Goal: Transaction & Acquisition: Purchase product/service

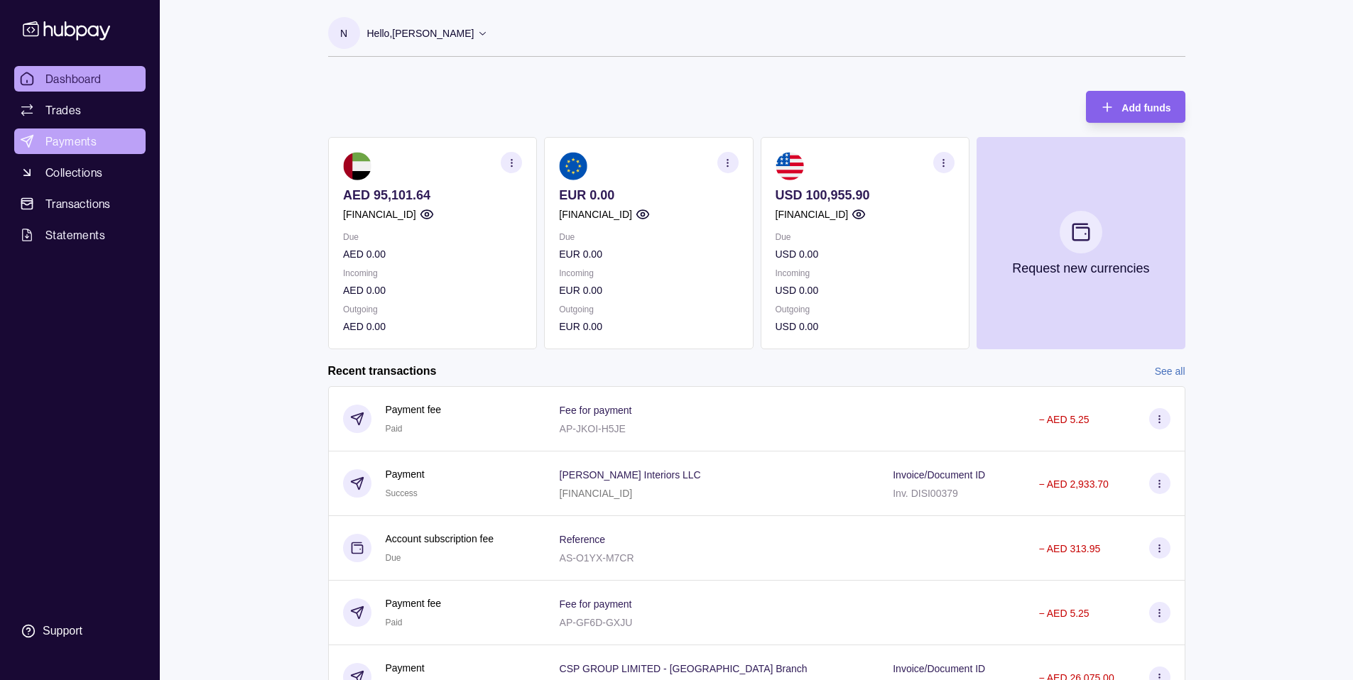
click at [77, 141] on span "Payments" at bounding box center [70, 141] width 51 height 17
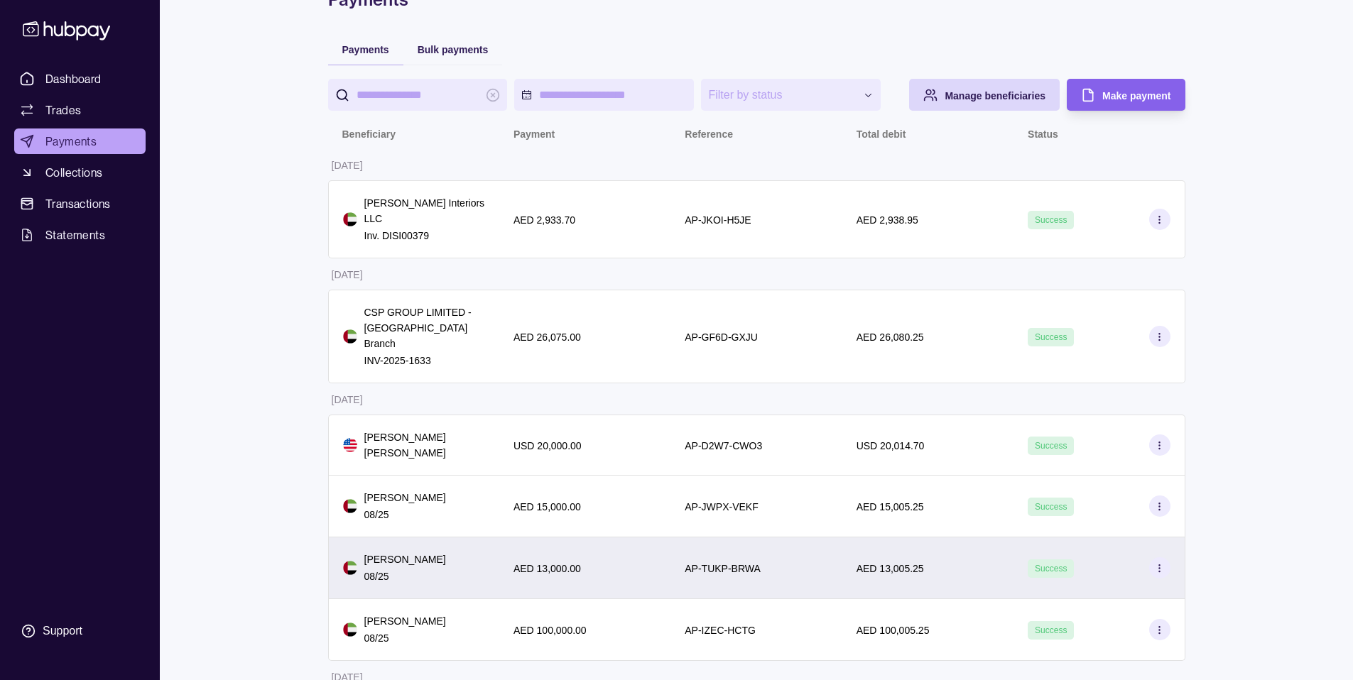
scroll to position [83, 0]
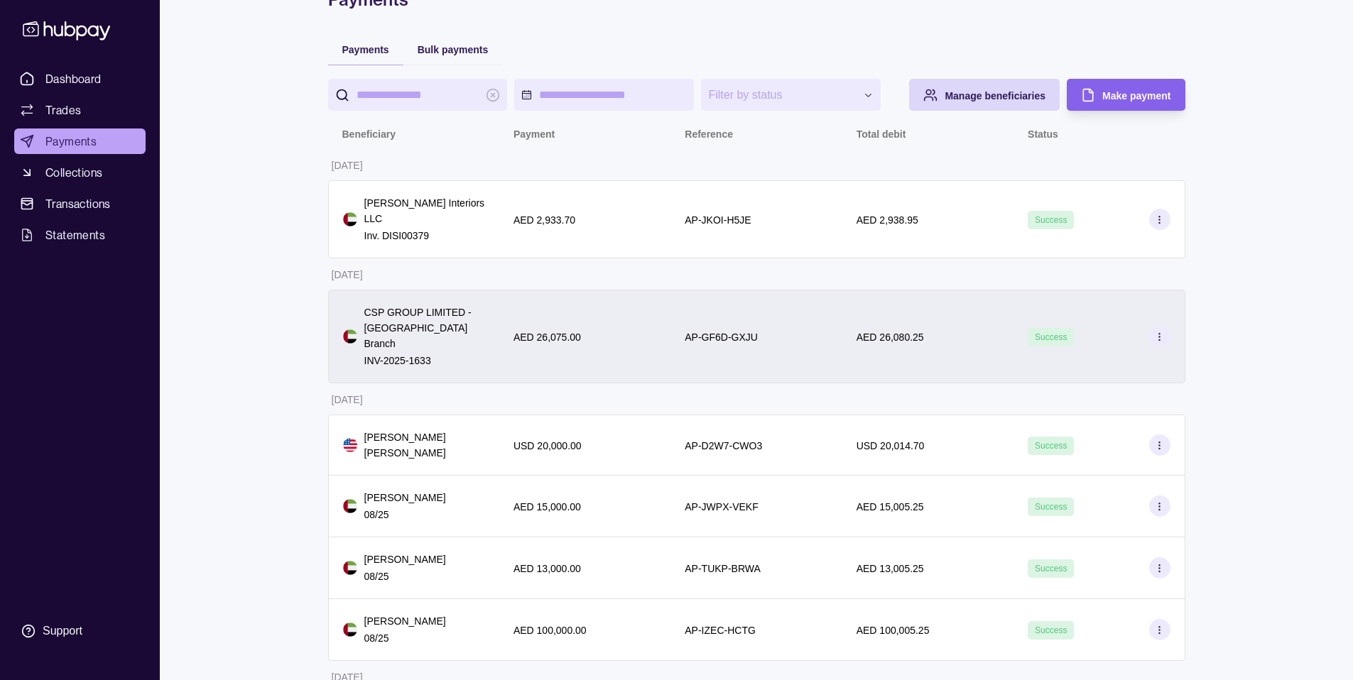
click at [655, 334] on div "AED 26,075.00" at bounding box center [584, 337] width 171 height 94
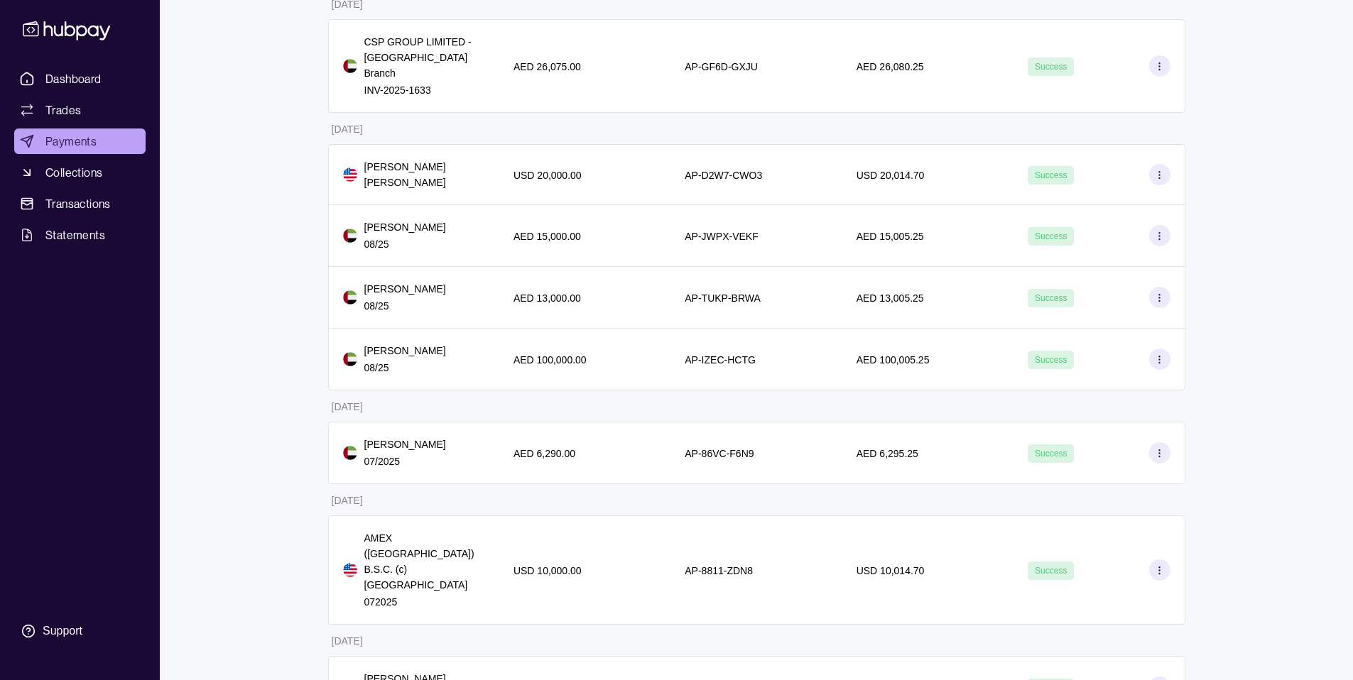
scroll to position [506, 0]
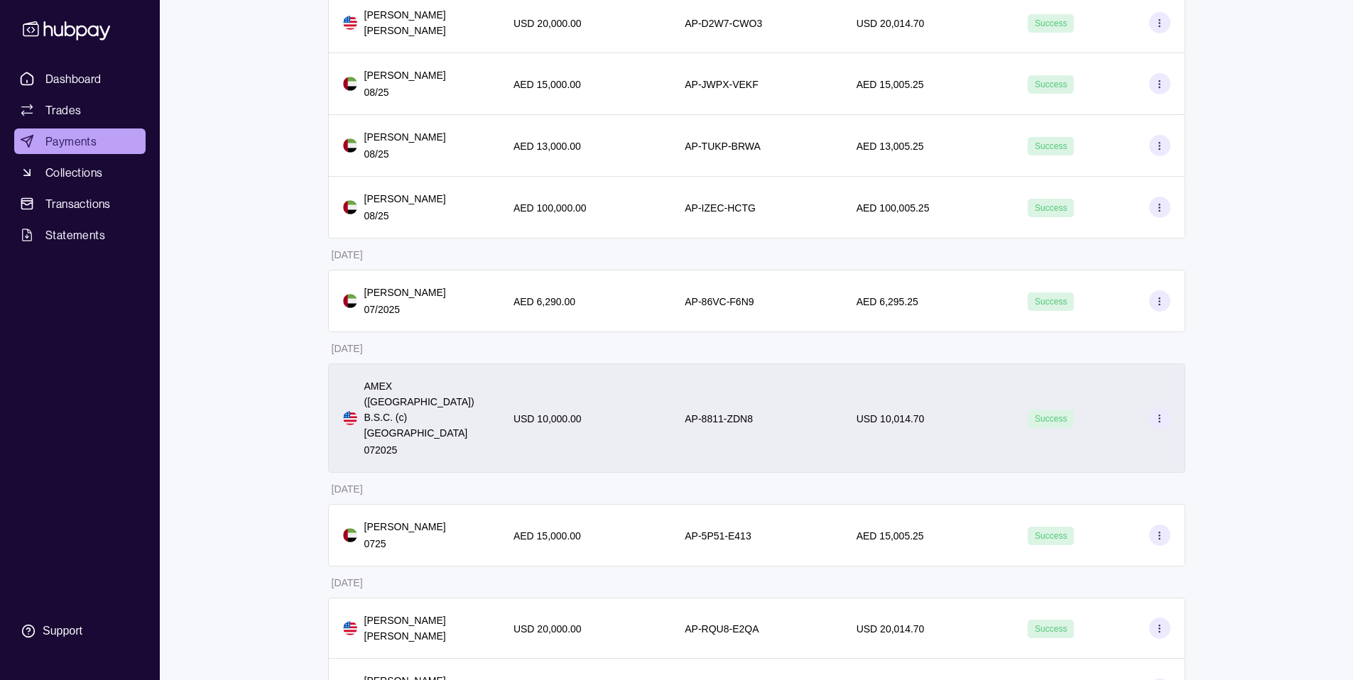
click at [472, 378] on p "AMEX ([GEOGRAPHIC_DATA]) B.S.C. (c) [GEOGRAPHIC_DATA]" at bounding box center [424, 409] width 121 height 62
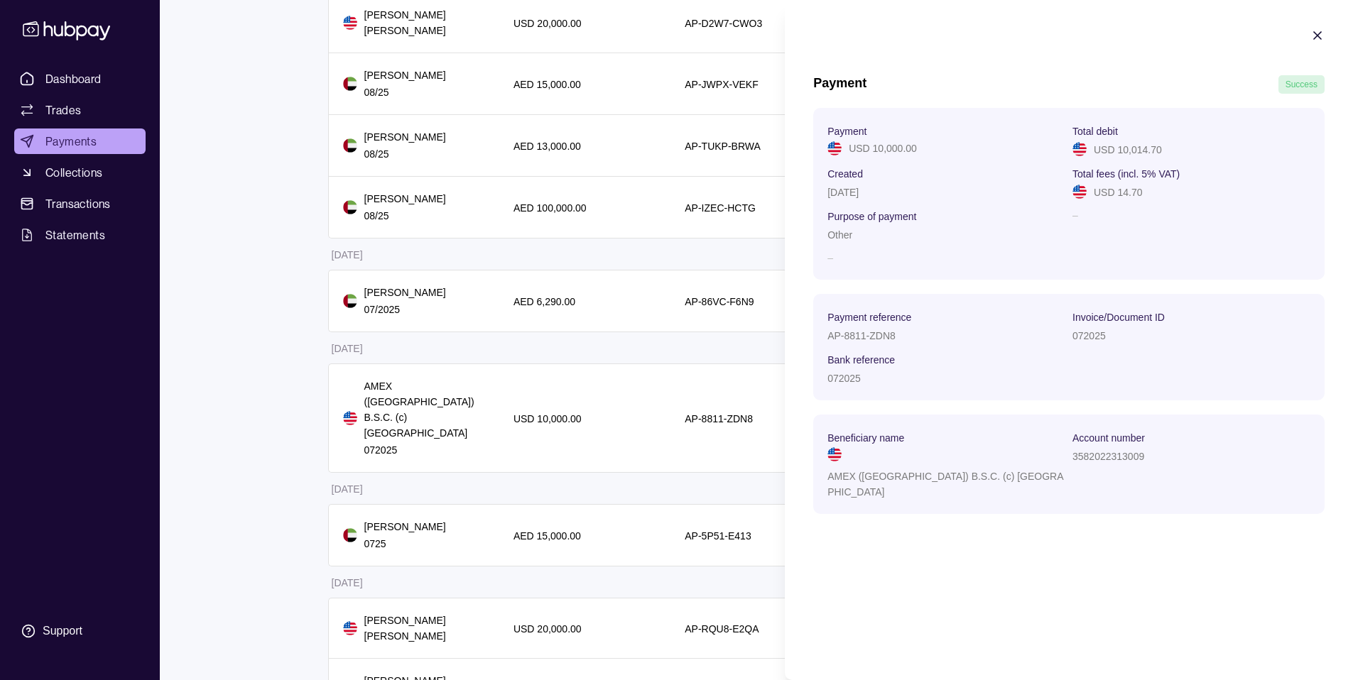
click at [1318, 33] on icon "button" at bounding box center [1317, 35] width 14 height 14
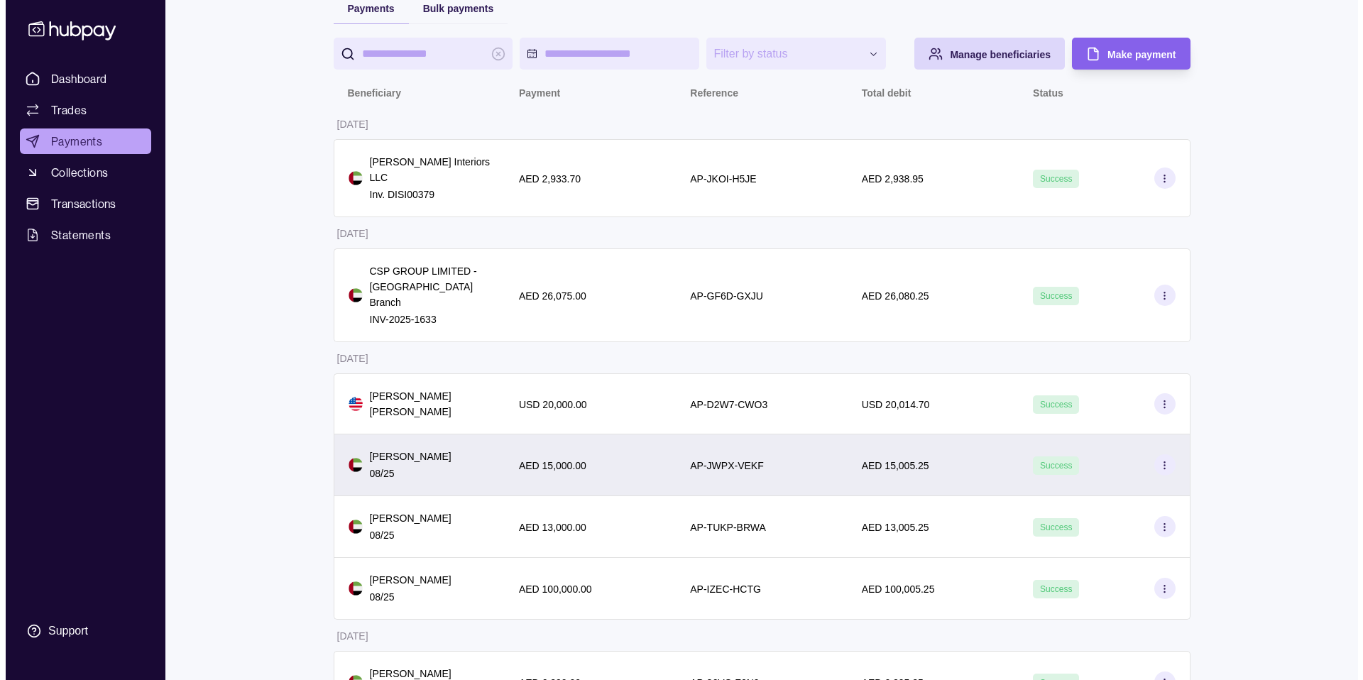
scroll to position [0, 0]
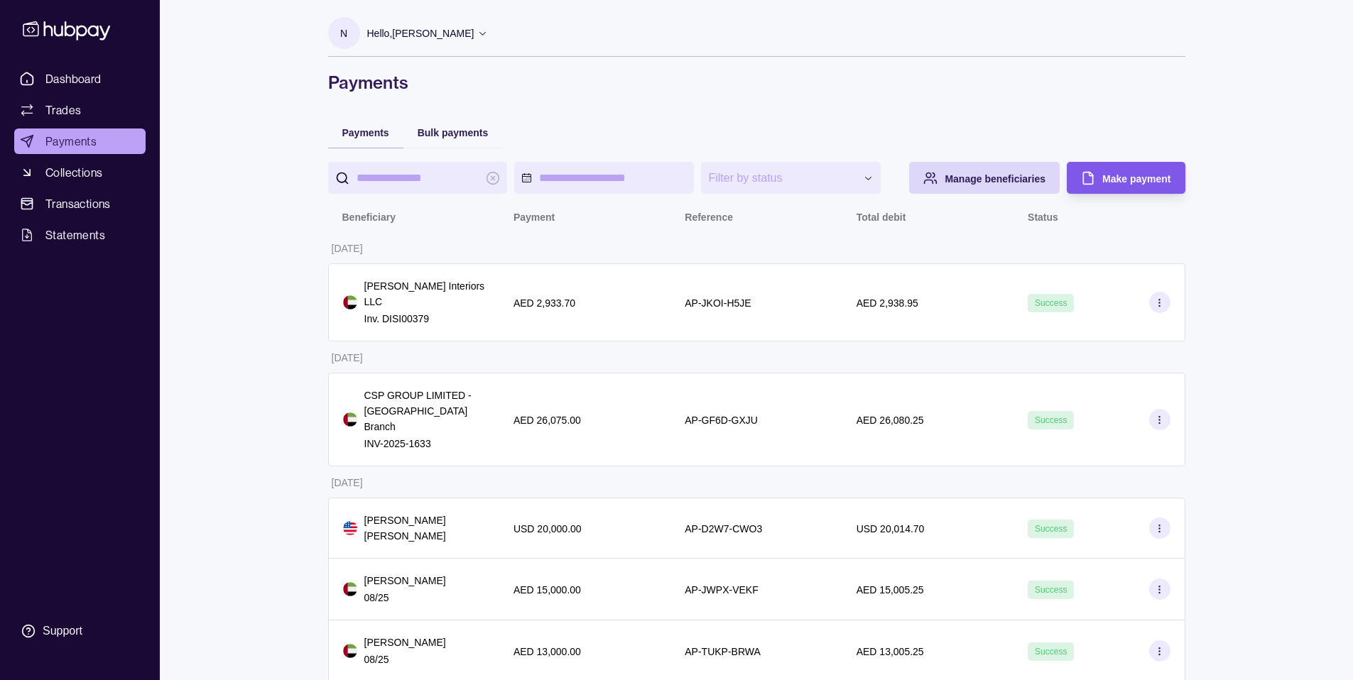
click at [1098, 168] on div "Make payment" at bounding box center [1114, 178] width 111 height 32
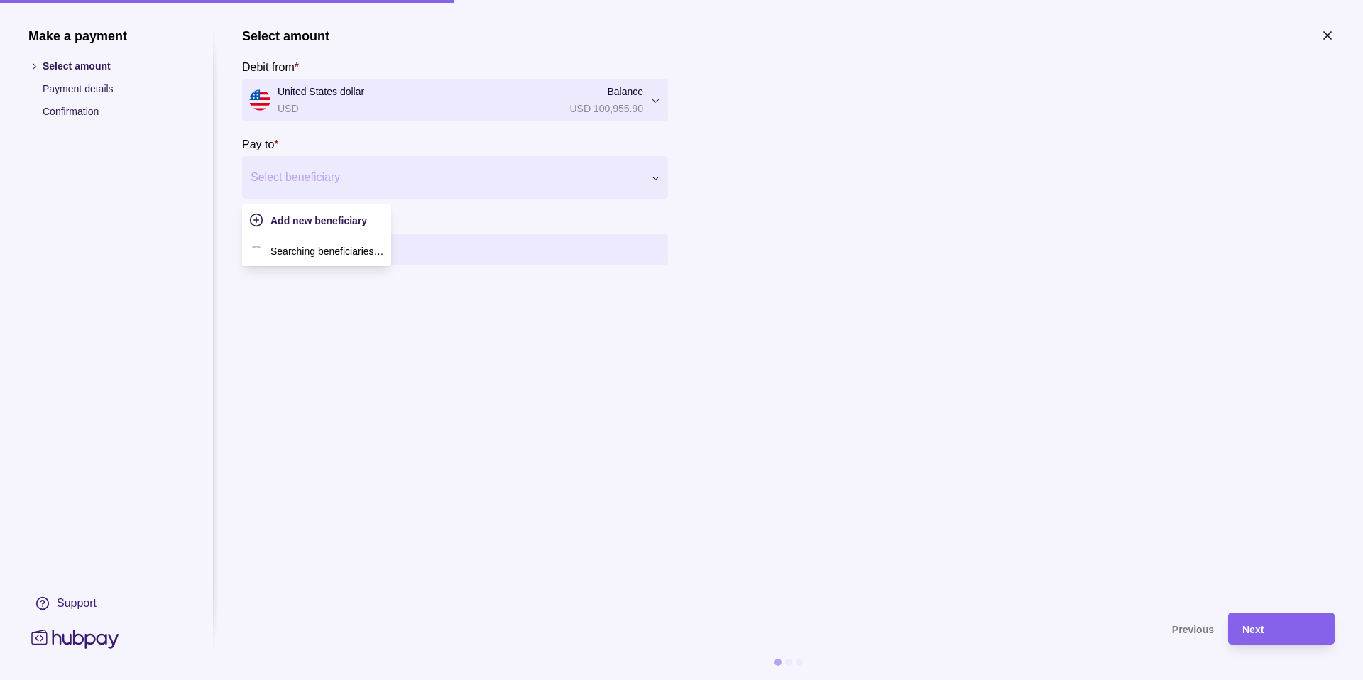
click at [314, 173] on div at bounding box center [446, 178] width 391 height 20
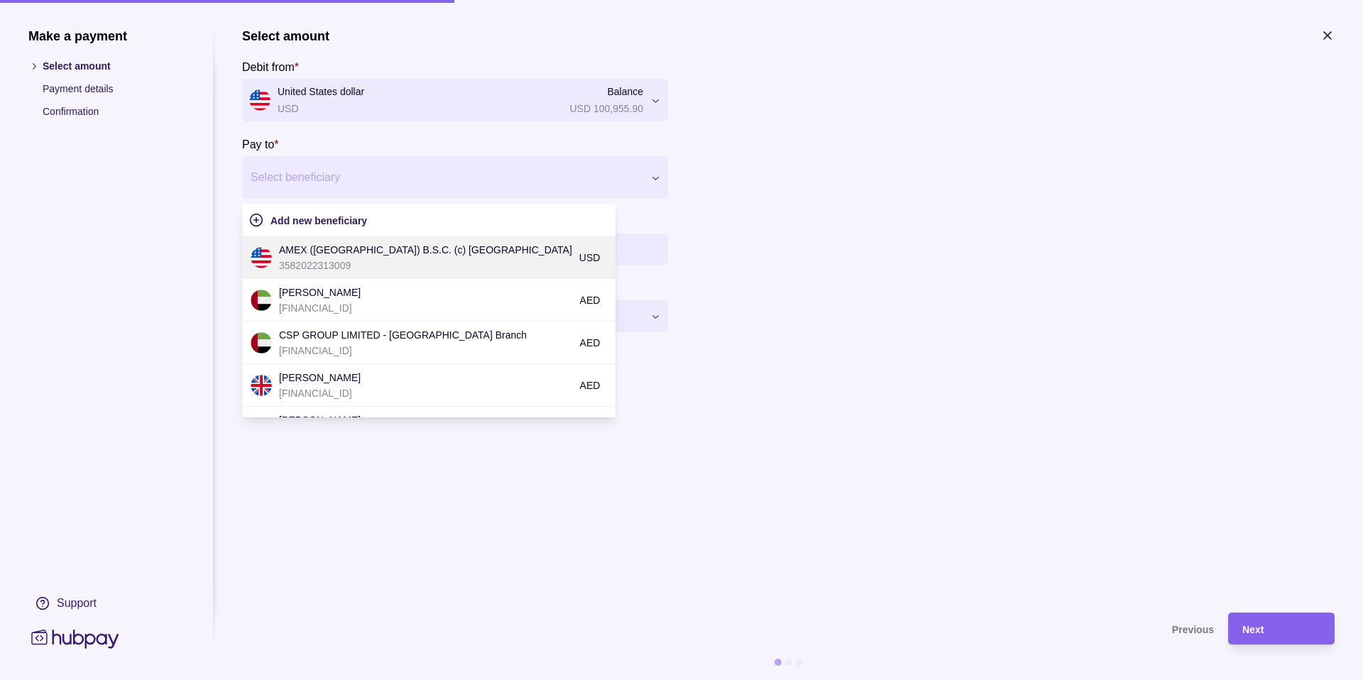
click at [337, 255] on p "AMEX ([GEOGRAPHIC_DATA]) B.S.C. (c) [GEOGRAPHIC_DATA]" at bounding box center [425, 250] width 293 height 16
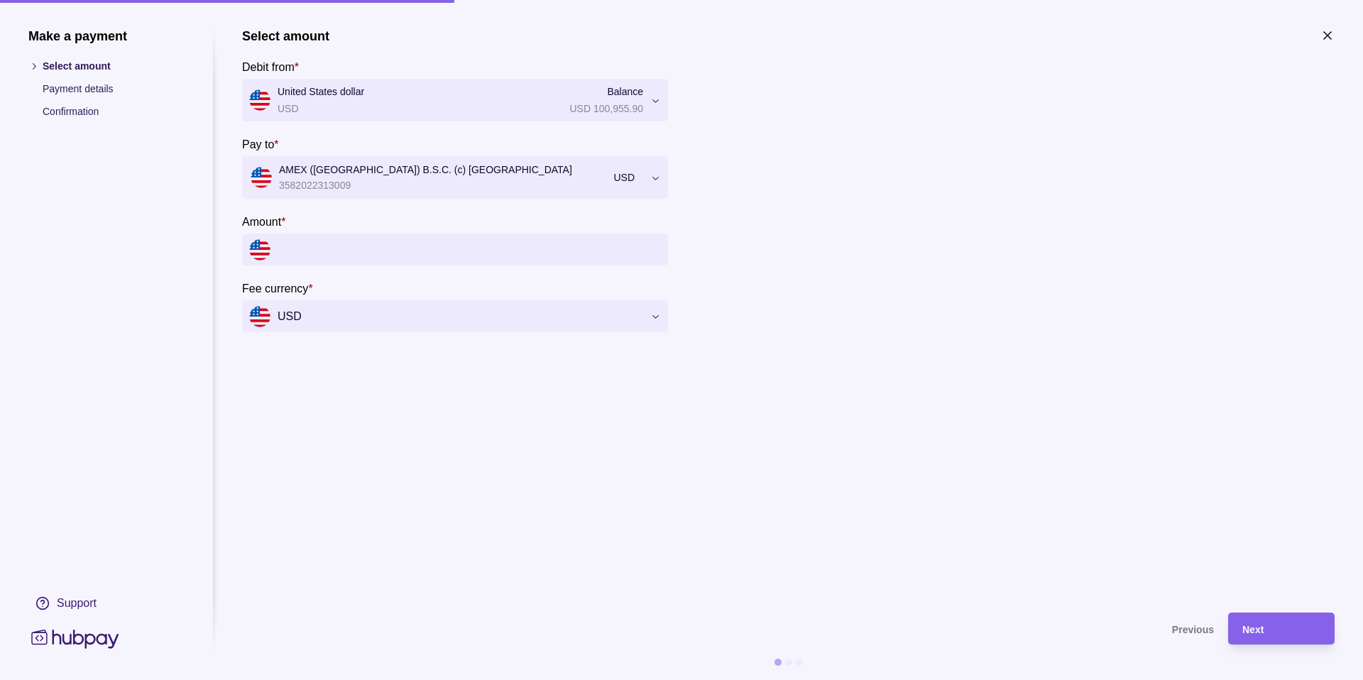
click at [338, 250] on input "Amount *" at bounding box center [469, 250] width 383 height 32
click at [408, 245] on input "Amount *" at bounding box center [469, 250] width 383 height 32
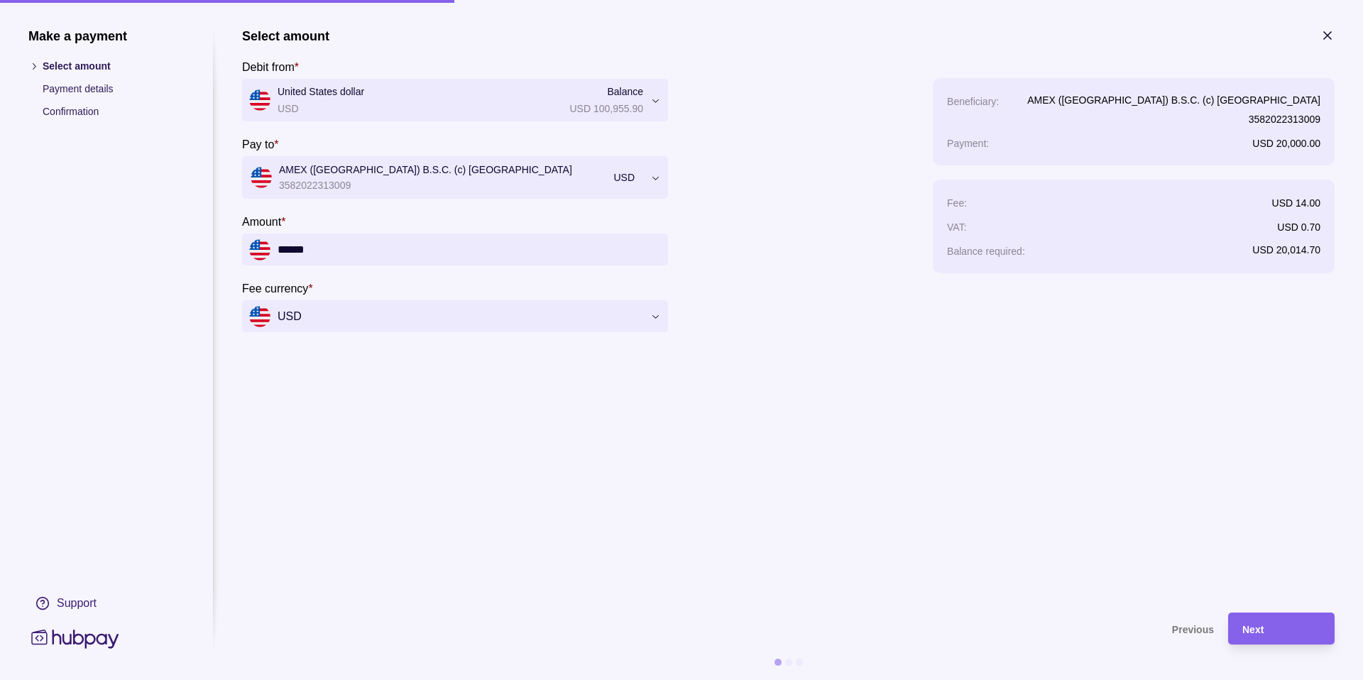
type input "******"
click at [585, 472] on section "**********" at bounding box center [788, 313] width 1093 height 570
click at [1260, 623] on div "Next" at bounding box center [1282, 629] width 78 height 17
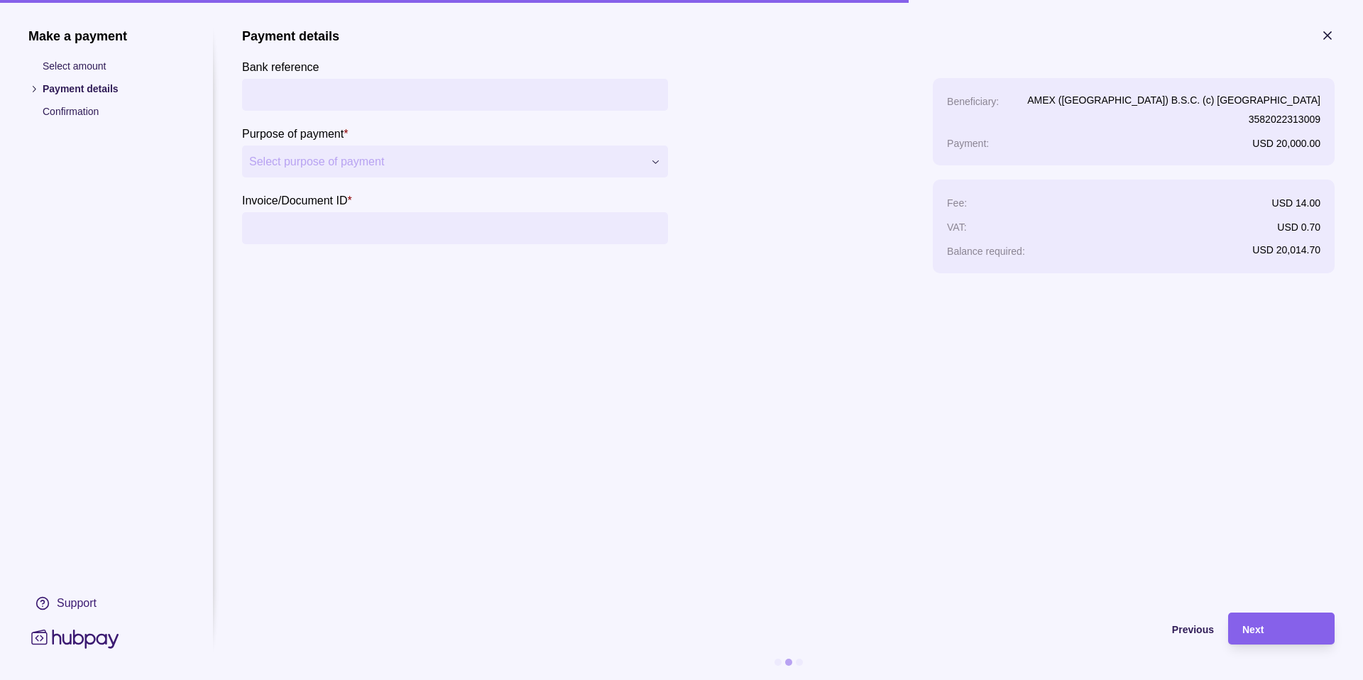
click at [322, 100] on input "Bank reference" at bounding box center [455, 95] width 412 height 32
type input "*"
type input "****"
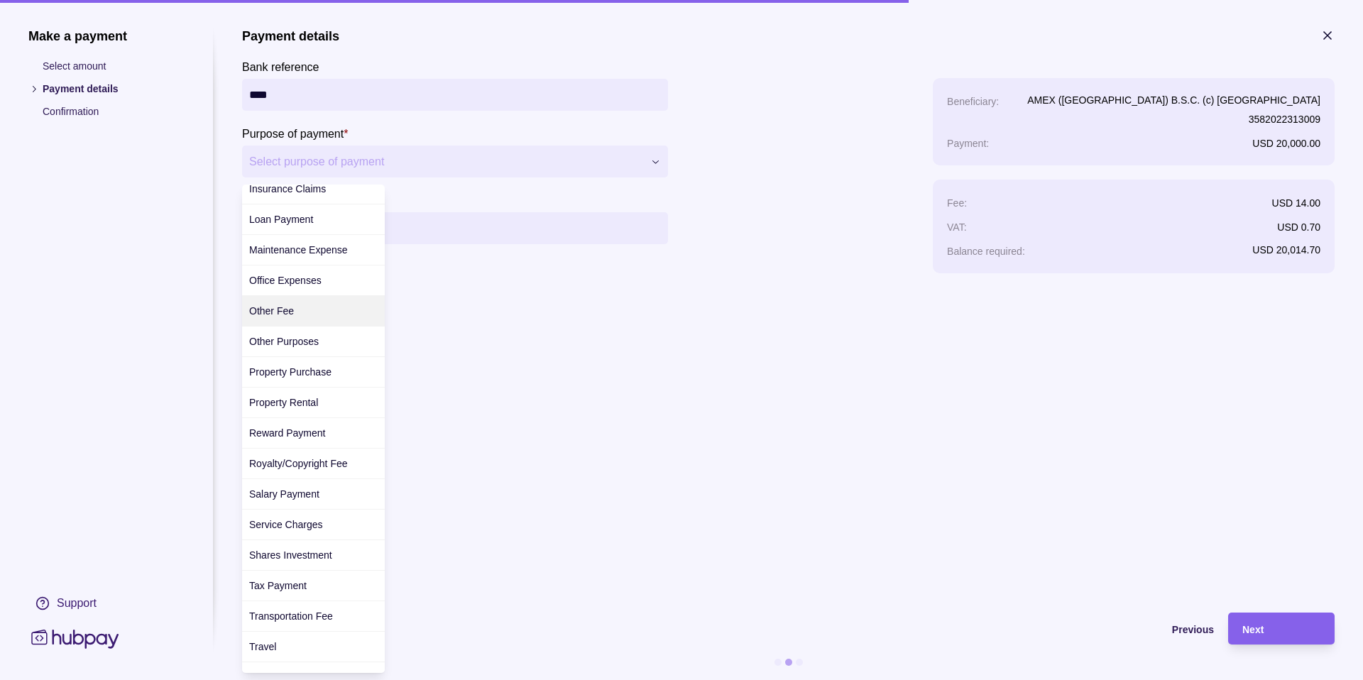
scroll to position [347, 0]
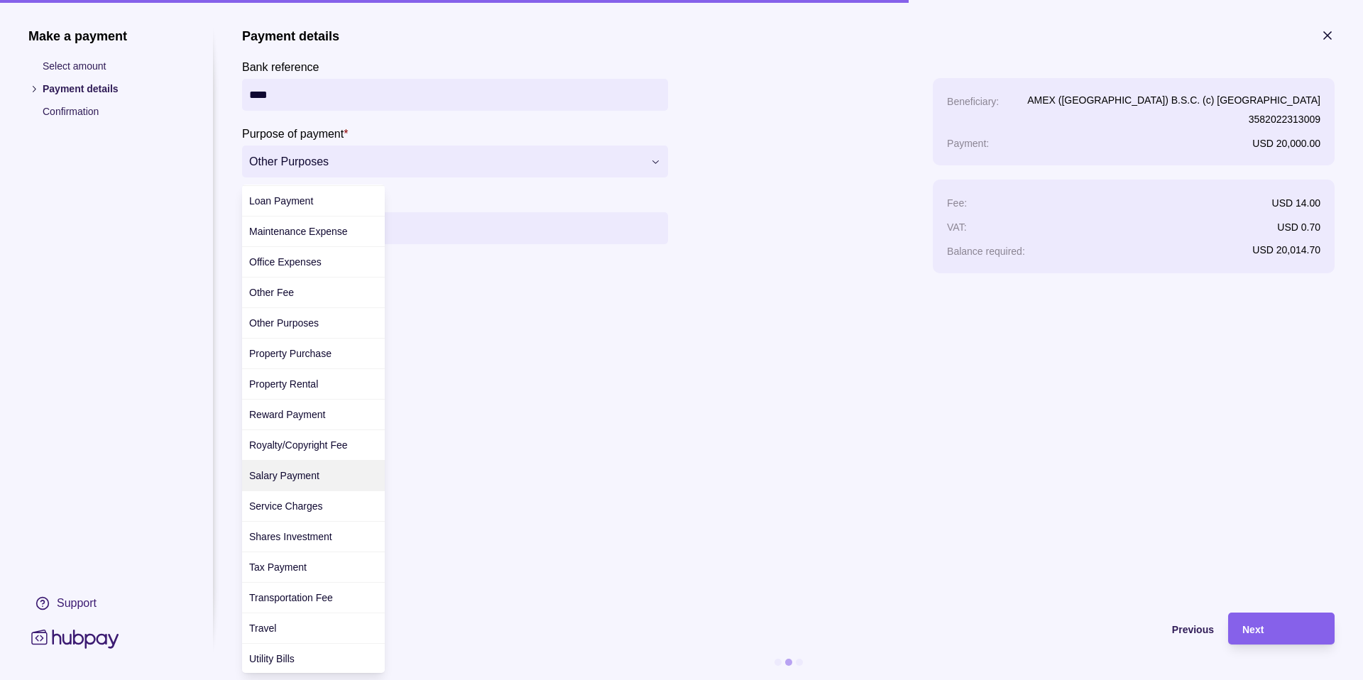
scroll to position [366, 0]
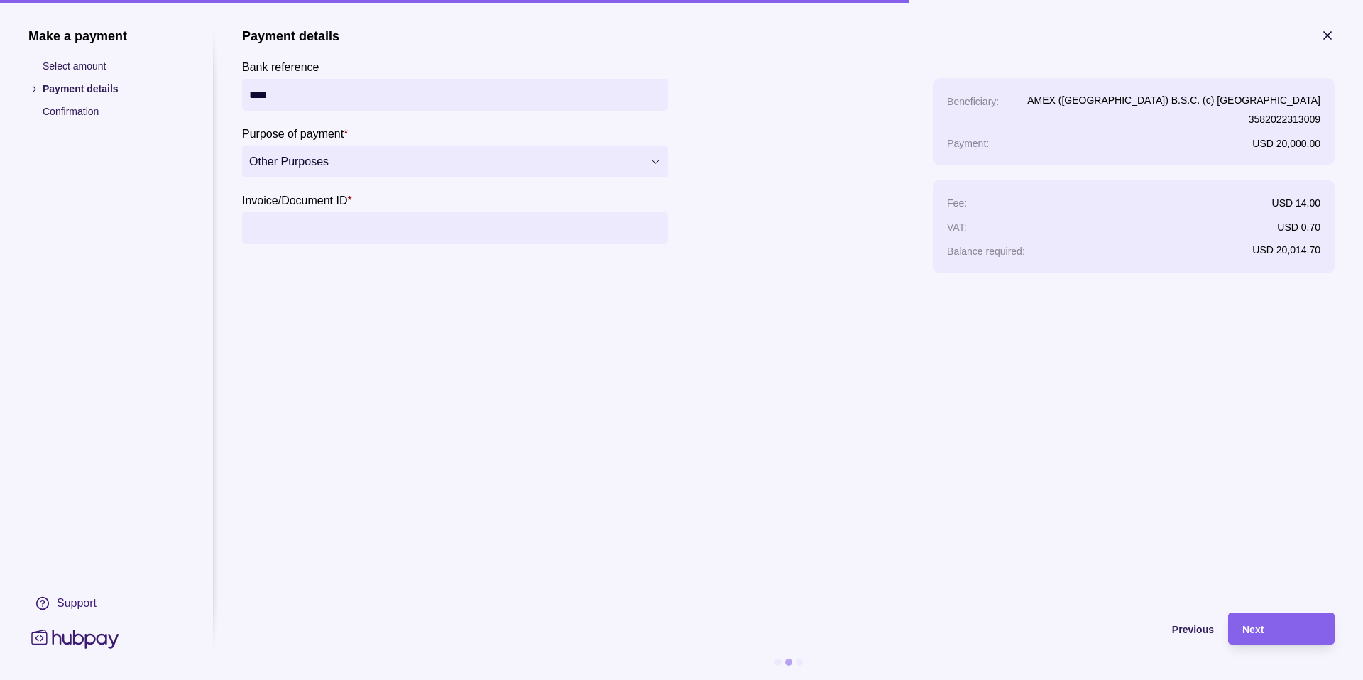
click at [551, 224] on input "Invoice/Document ID *" at bounding box center [455, 228] width 412 height 32
type input "*"
type input "**********"
click at [1295, 628] on div "Next" at bounding box center [1282, 629] width 78 height 17
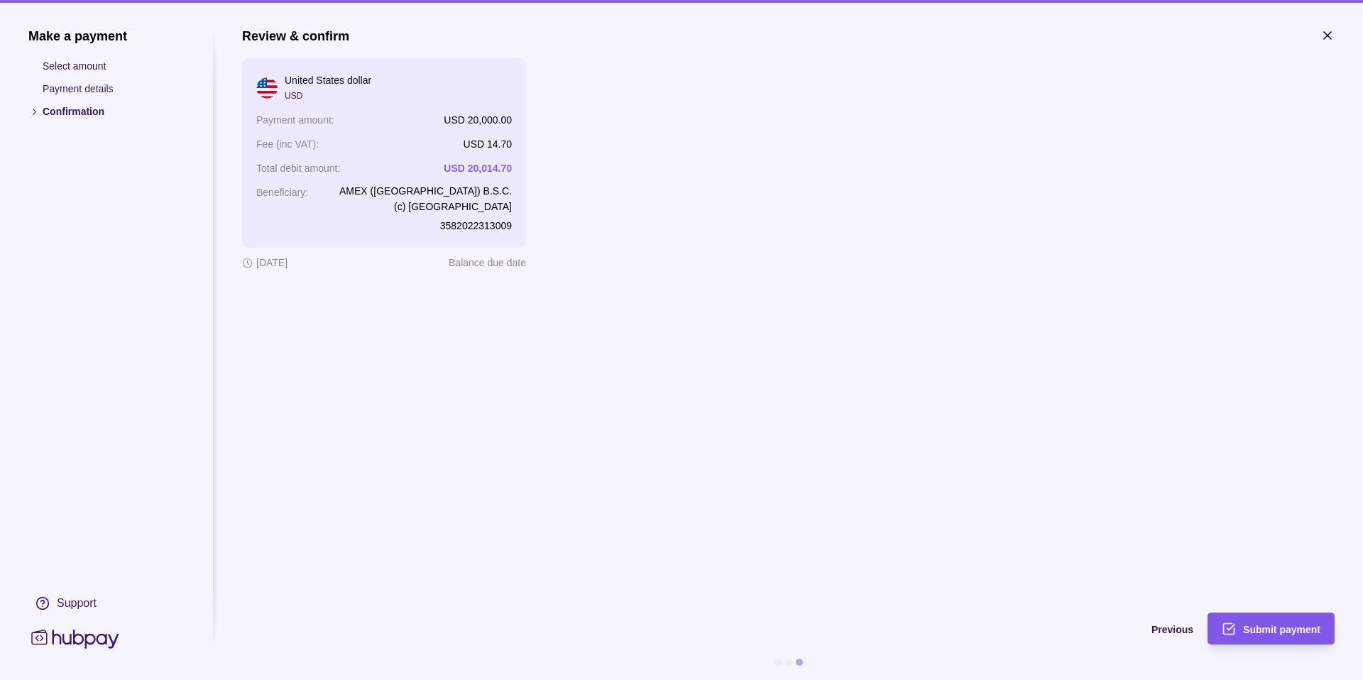
click at [1257, 634] on span "Submit payment" at bounding box center [1281, 629] width 77 height 11
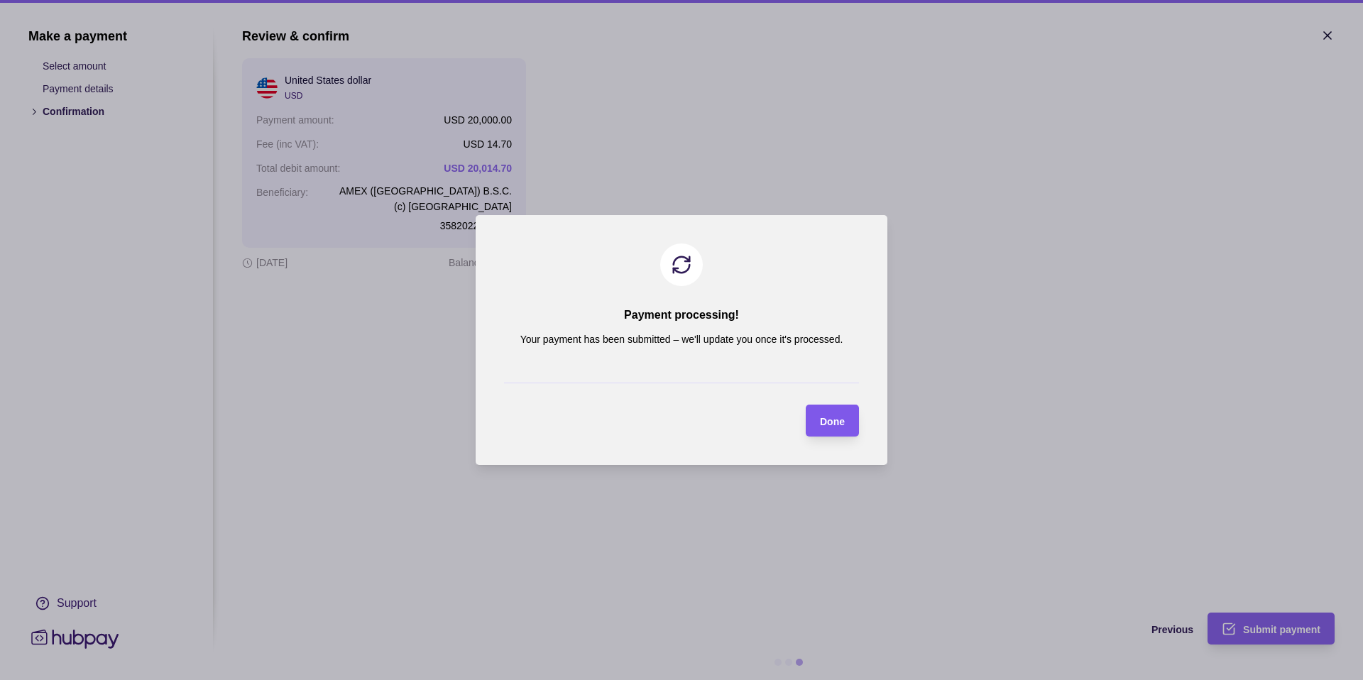
click at [846, 425] on section "Done" at bounding box center [832, 421] width 53 height 32
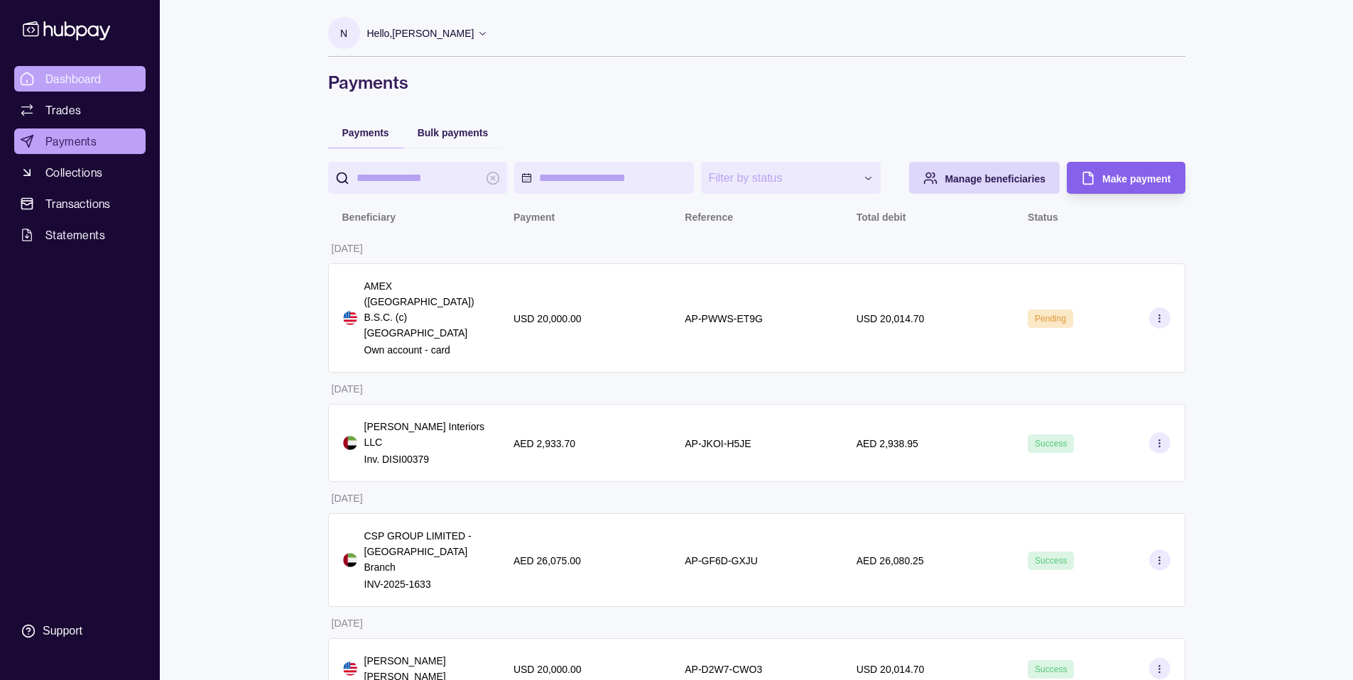
click at [73, 87] on span "Dashboard" at bounding box center [73, 78] width 56 height 17
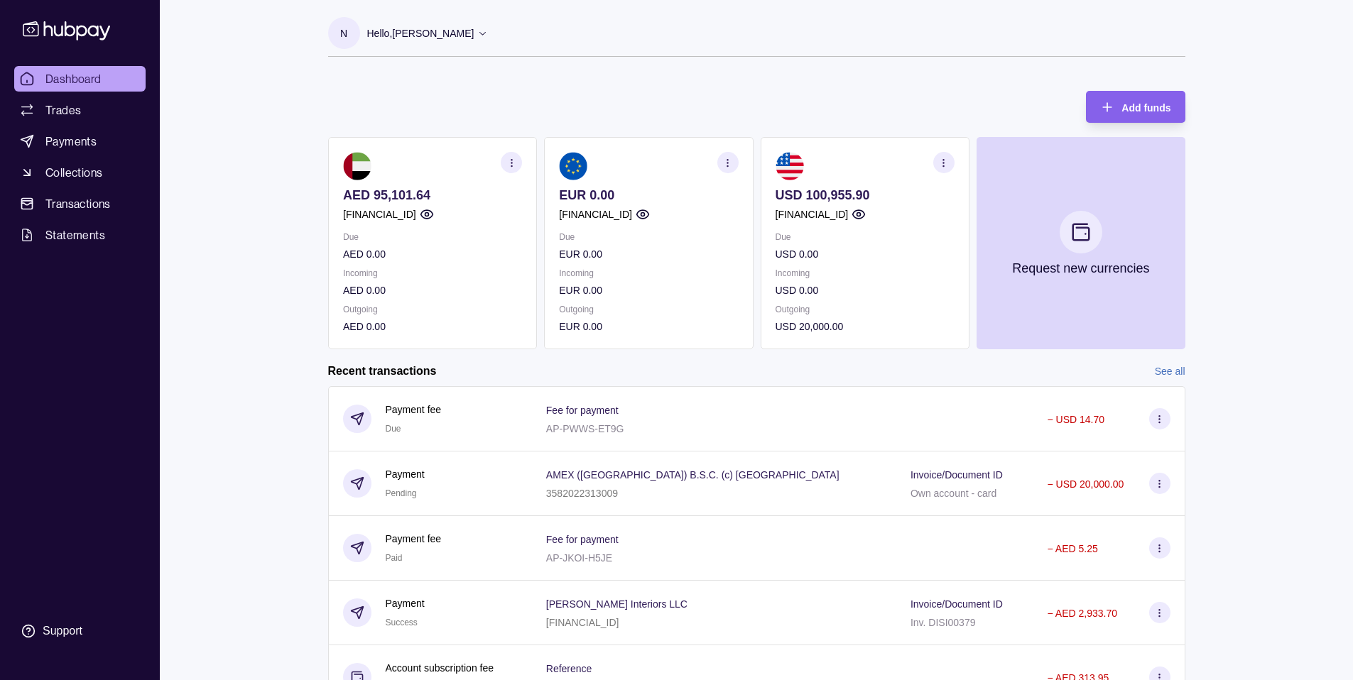
click at [852, 236] on p "Due" at bounding box center [864, 237] width 179 height 16
click at [944, 164] on icon "button" at bounding box center [943, 163] width 11 height 11
drag, startPoint x: 887, startPoint y: 66, endPoint x: 970, endPoint y: 78, distance: 84.0
click at [887, 65] on div "N Hello, Neil Gallacher Business Support Solutions Consultancy Services FZ LLC …" at bounding box center [756, 44] width 857 height 54
click at [1156, 112] on span "Add funds" at bounding box center [1145, 107] width 49 height 11
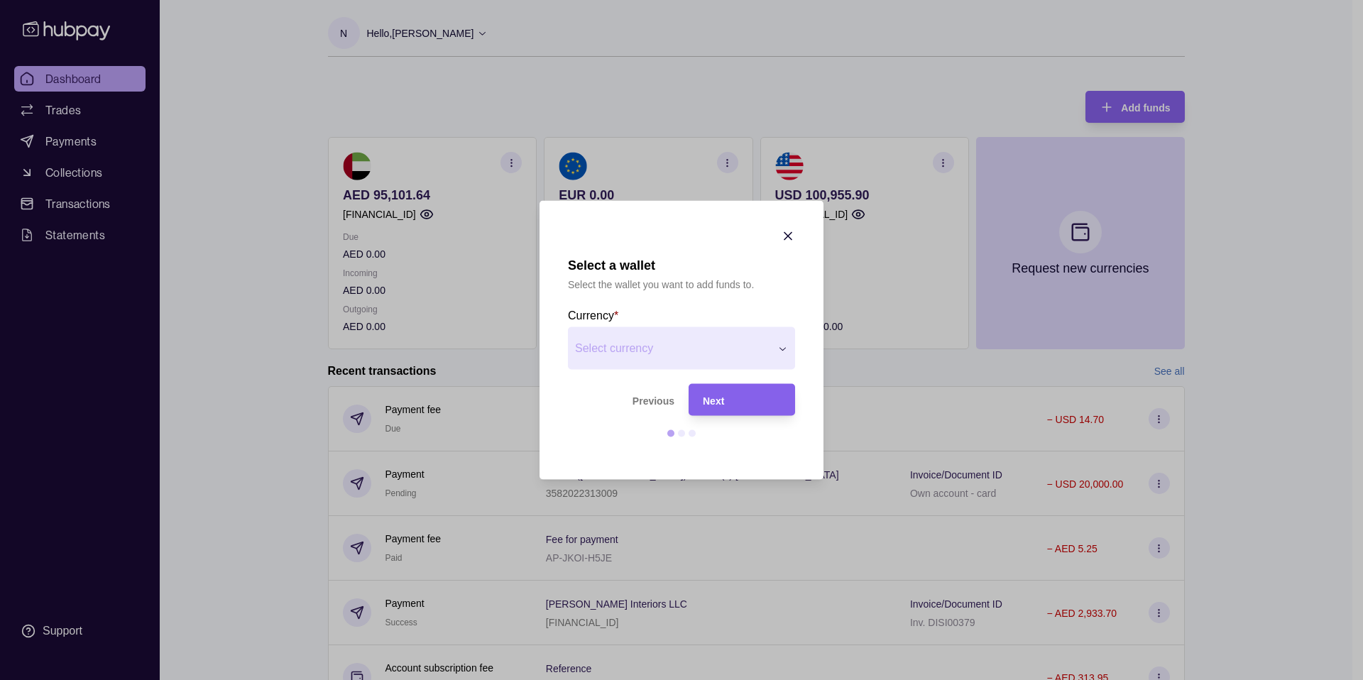
click at [725, 403] on div "Next" at bounding box center [742, 399] width 78 height 17
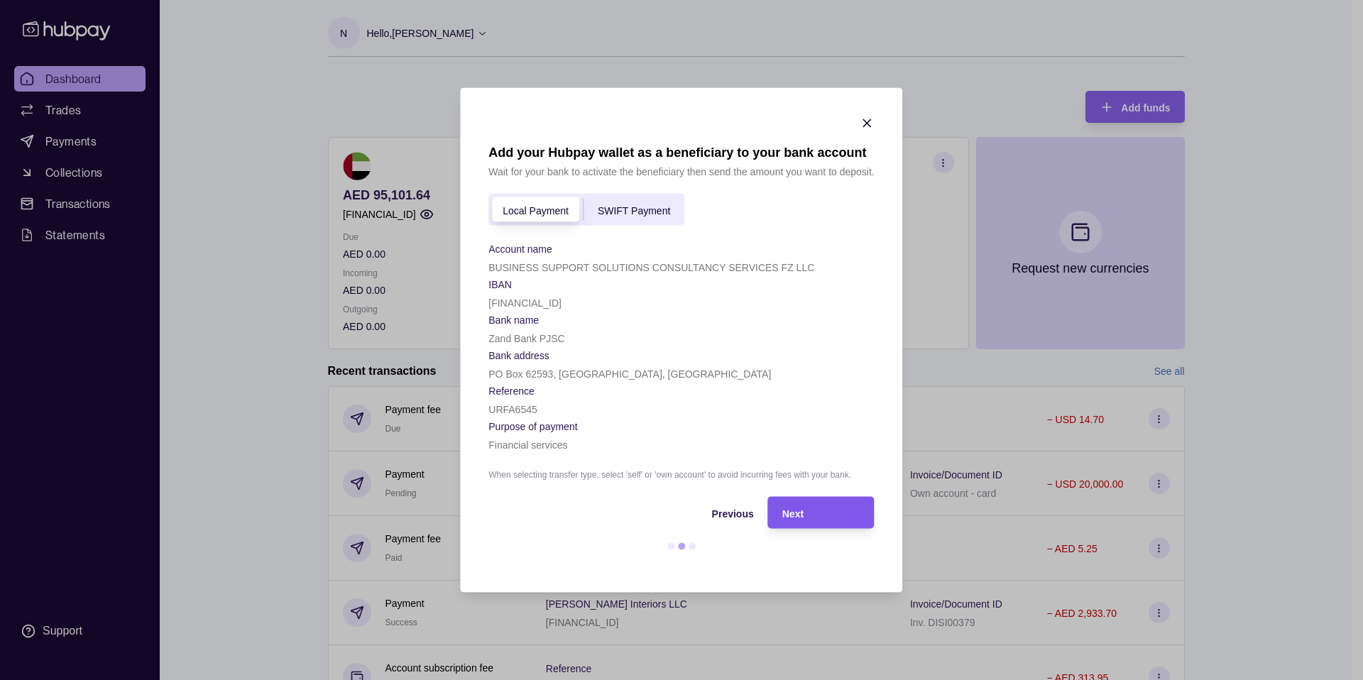
click at [844, 521] on div "Next" at bounding box center [822, 512] width 78 height 17
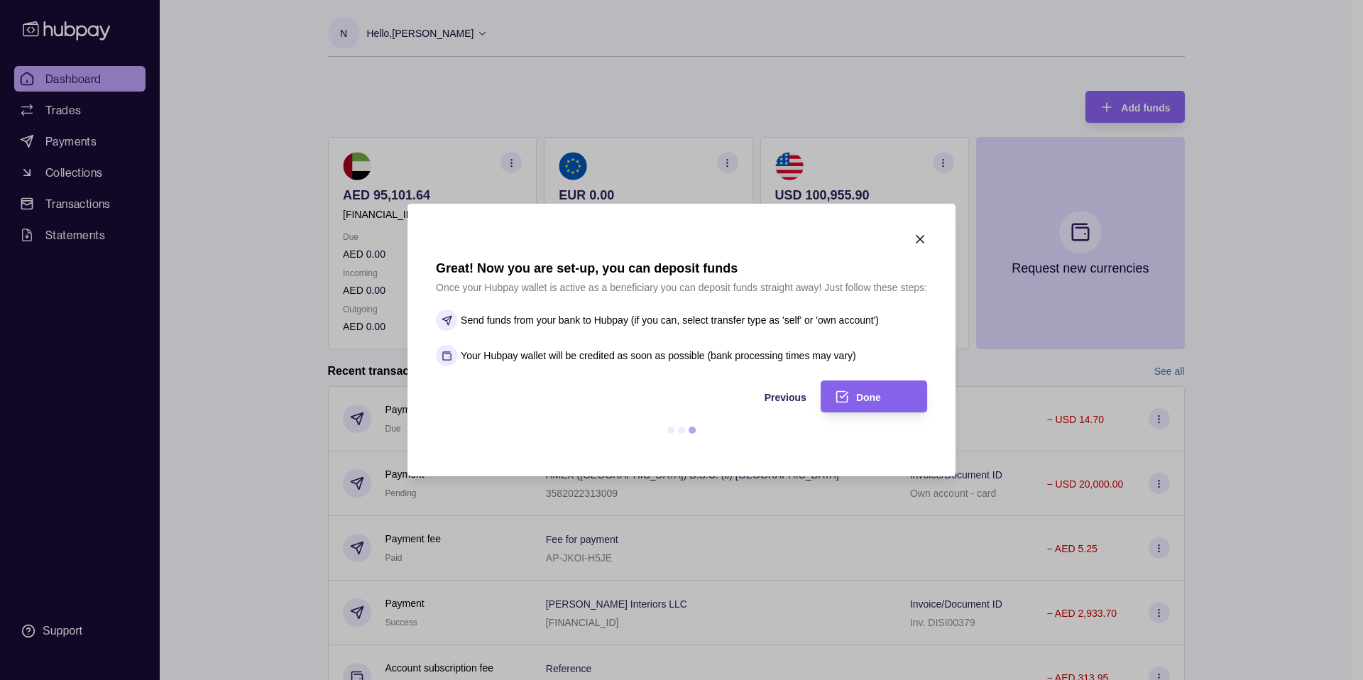
click at [918, 239] on icon "button" at bounding box center [920, 239] width 14 height 14
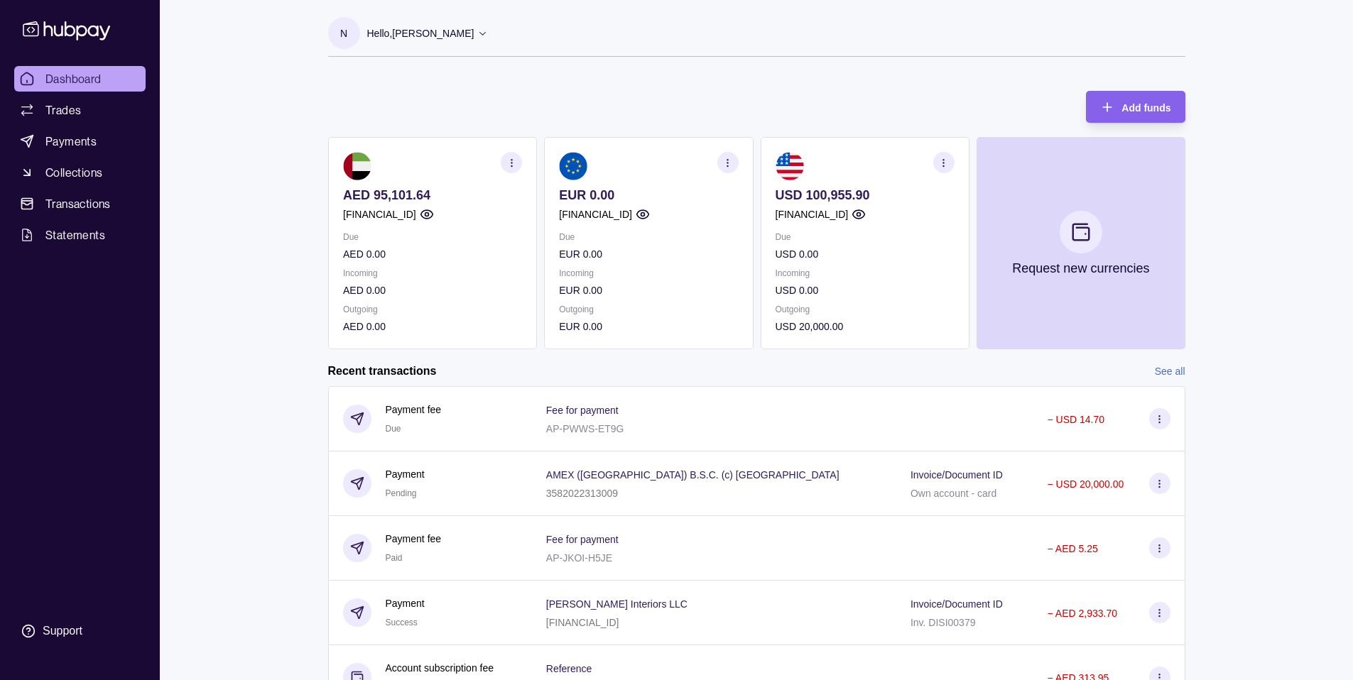
click at [827, 23] on section "N Hello, Neil Gallacher Business Support Solutions Consultancy Services FZ LLC …" at bounding box center [756, 37] width 857 height 40
click at [78, 137] on span "Payments" at bounding box center [70, 141] width 51 height 17
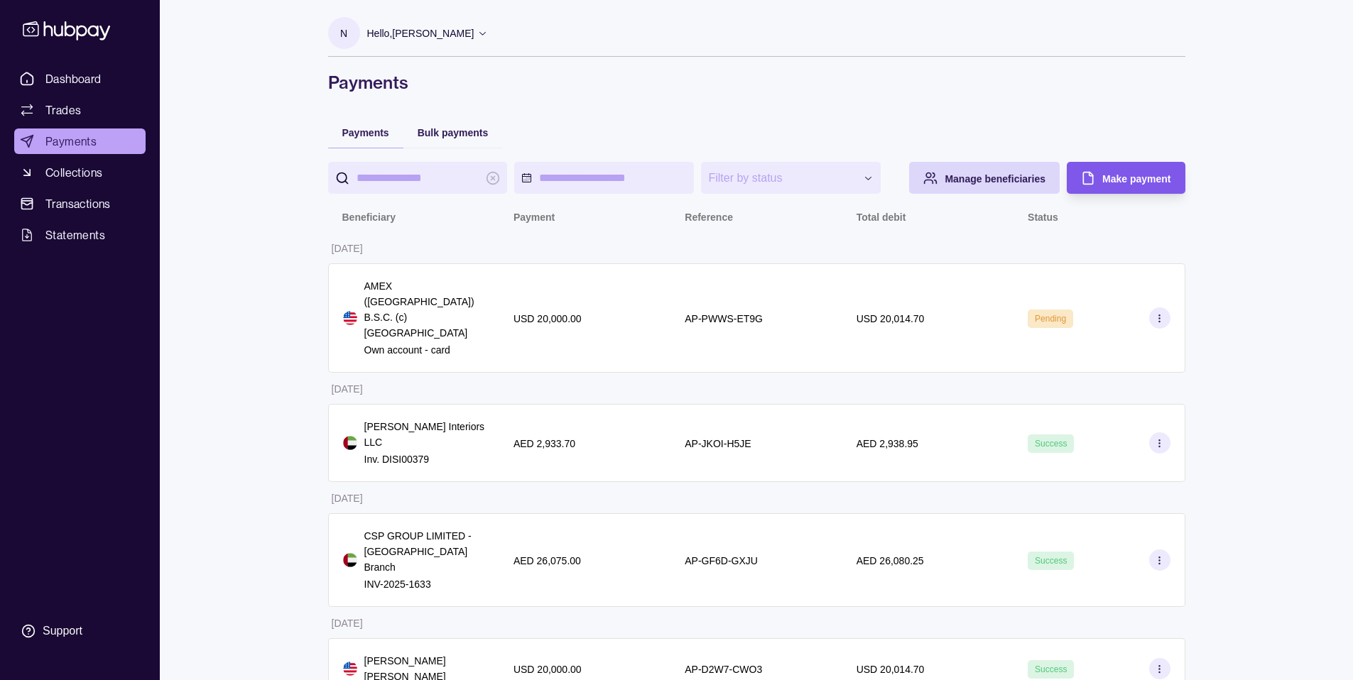
click at [1152, 190] on div "Make payment" at bounding box center [1114, 178] width 111 height 32
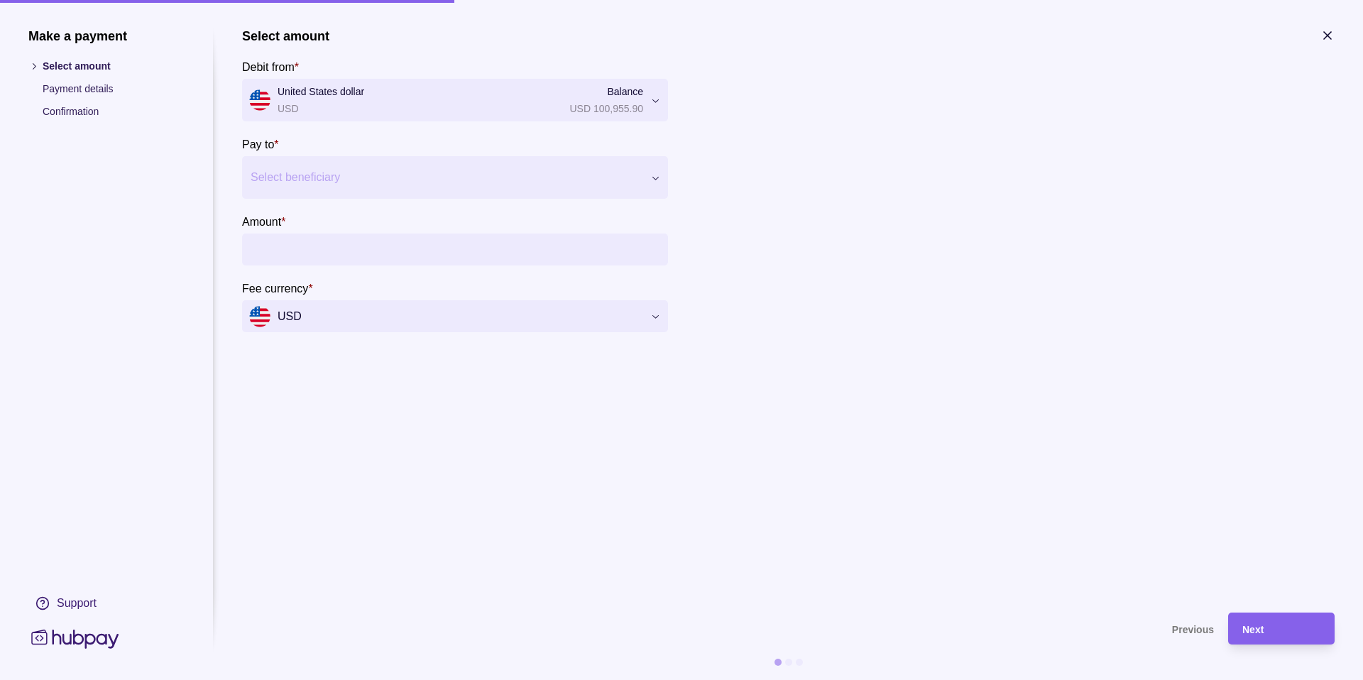
click at [356, 165] on div "Select beneficiary" at bounding box center [455, 177] width 426 height 43
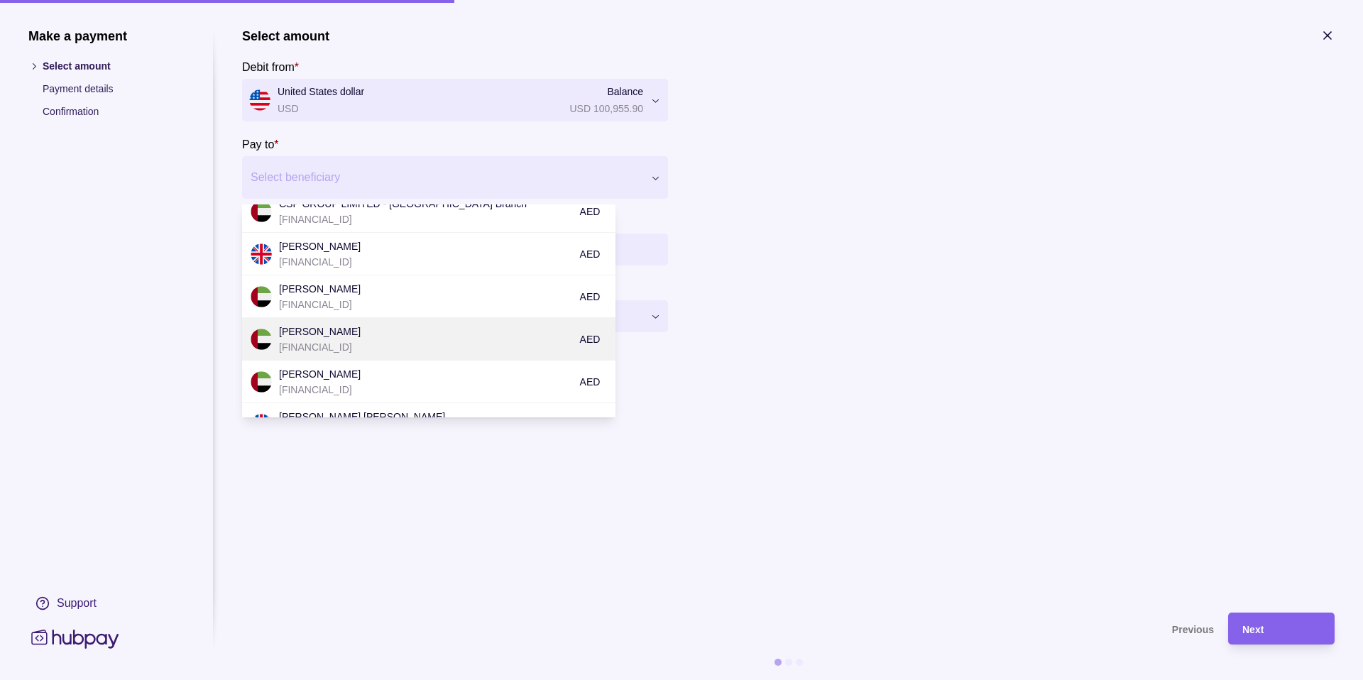
scroll to position [245, 0]
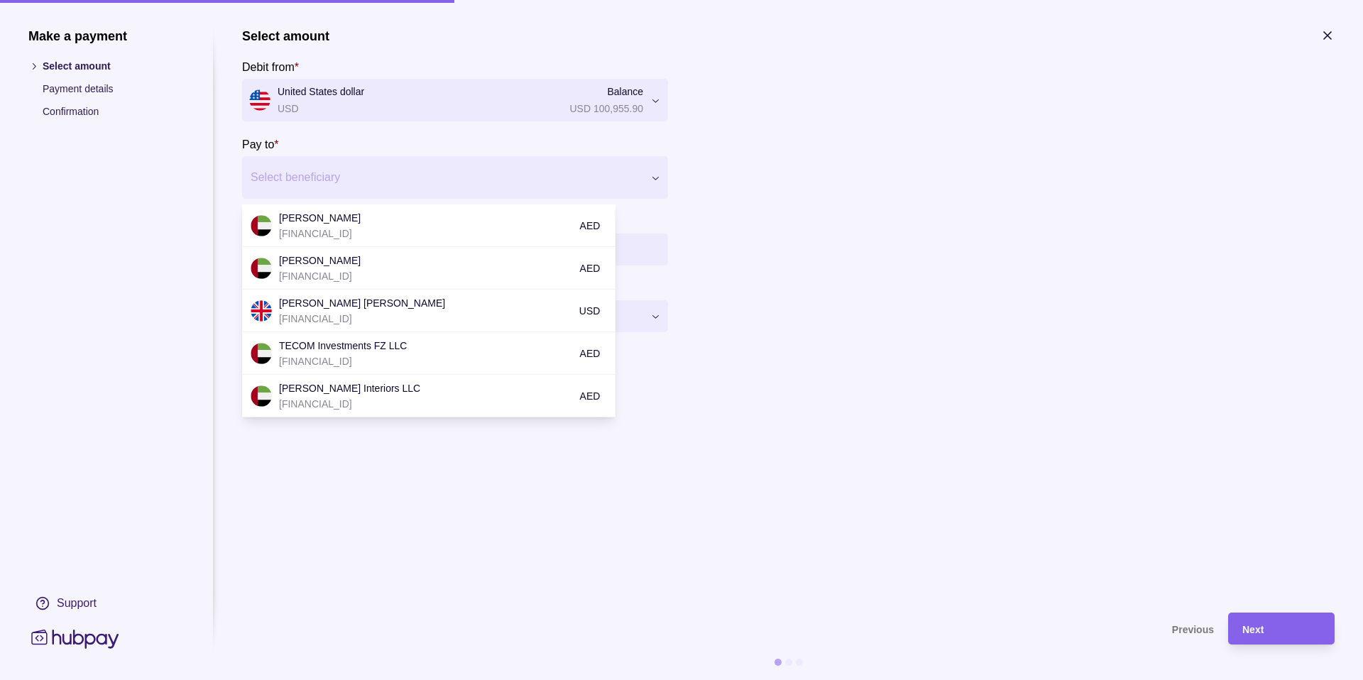
click at [741, 450] on section "Select amount Debit from * United States dollar USD Balance USD 100,955.90 *** …" at bounding box center [788, 313] width 1093 height 570
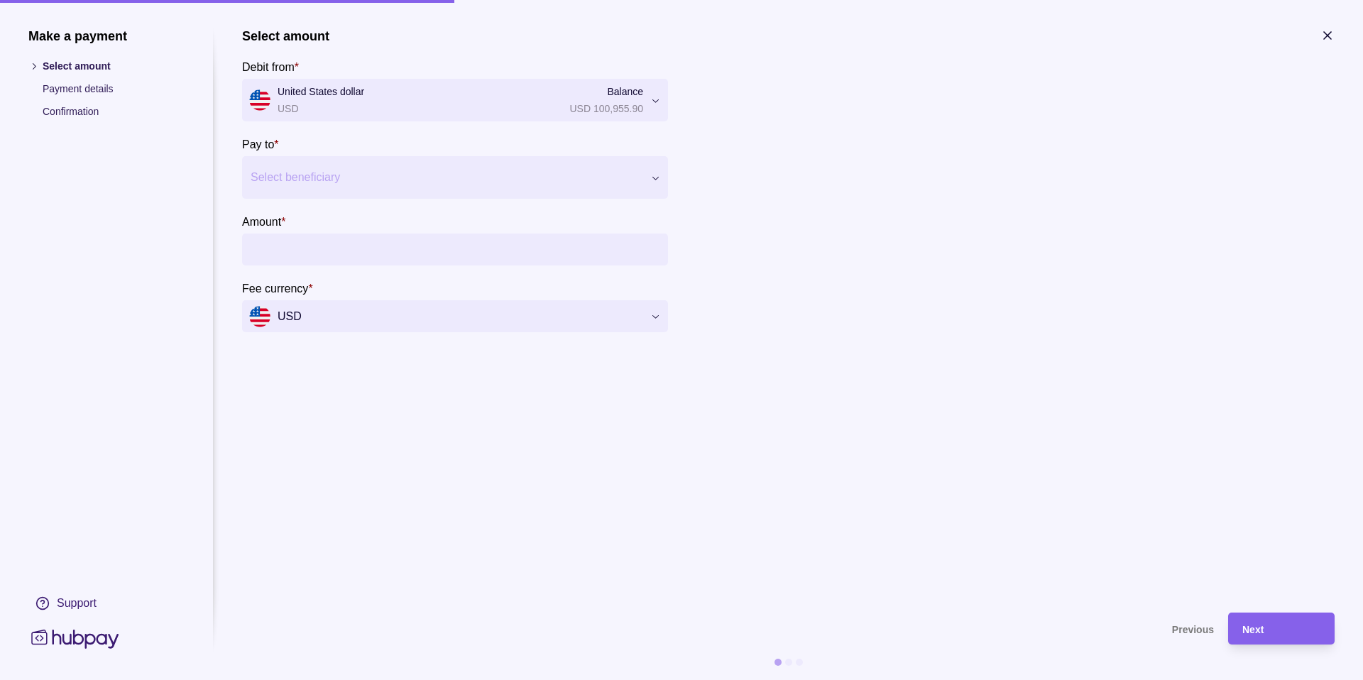
click at [43, 33] on h1 "Make a payment" at bounding box center [106, 36] width 156 height 16
click at [60, 37] on h1 "Make a payment" at bounding box center [106, 36] width 156 height 16
click at [62, 36] on h1 "Make a payment" at bounding box center [106, 36] width 156 height 16
click at [288, 31] on h1 "Select amount" at bounding box center [285, 36] width 87 height 16
click at [49, 25] on section "Make a payment Select amount Payment details Confirmation Support Select amount…" at bounding box center [681, 340] width 1363 height 680
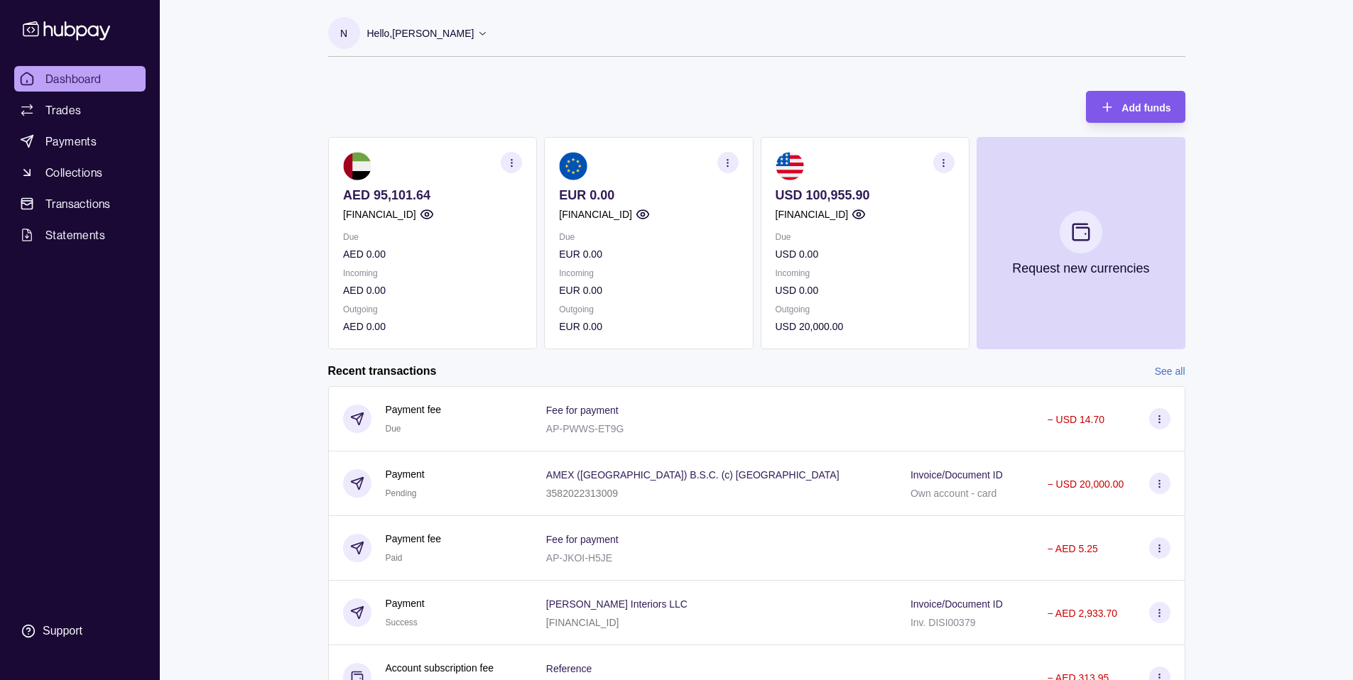
click at [1130, 104] on span "Add funds" at bounding box center [1145, 107] width 49 height 11
click at [939, 164] on icon "button" at bounding box center [943, 163] width 11 height 11
click at [834, 102] on div "Add funds AED 95,101.64 AE580960000536060000290 Due AED 0.00 Incoming AED 0.00 …" at bounding box center [756, 213] width 857 height 273
click at [516, 163] on section "button" at bounding box center [511, 162] width 21 height 21
click at [633, 91] on div "Add funds AED 95,101.64 AE580960000536060000290 Due AED 0.00 Incoming AED 0.00 …" at bounding box center [756, 213] width 857 height 273
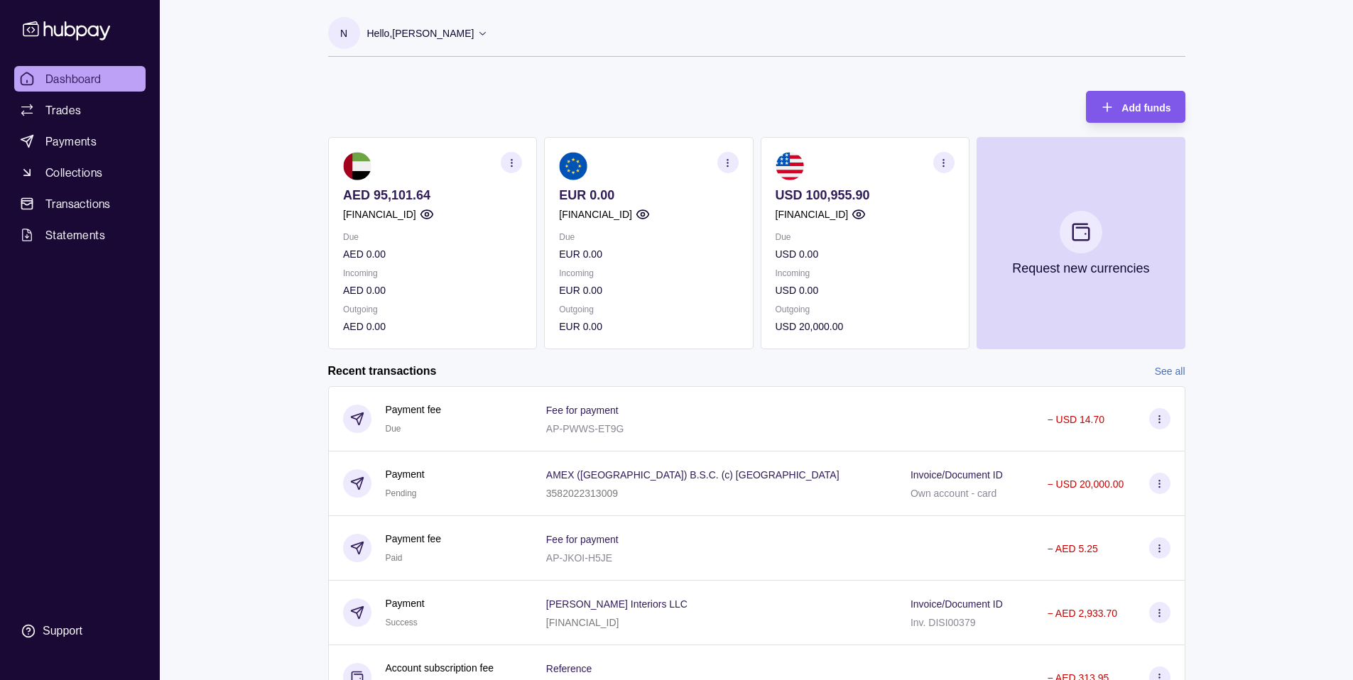
click at [1119, 104] on div "Add funds" at bounding box center [1125, 107] width 92 height 32
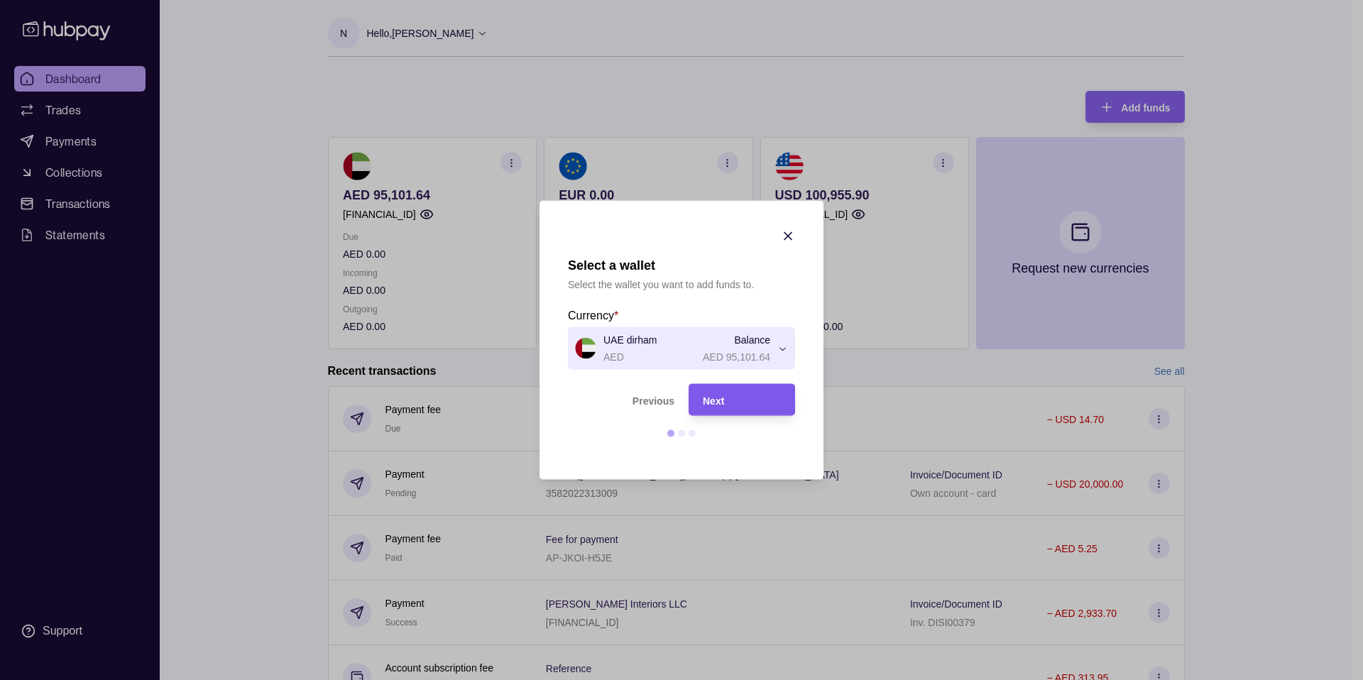
click at [728, 401] on div "Next" at bounding box center [742, 399] width 78 height 17
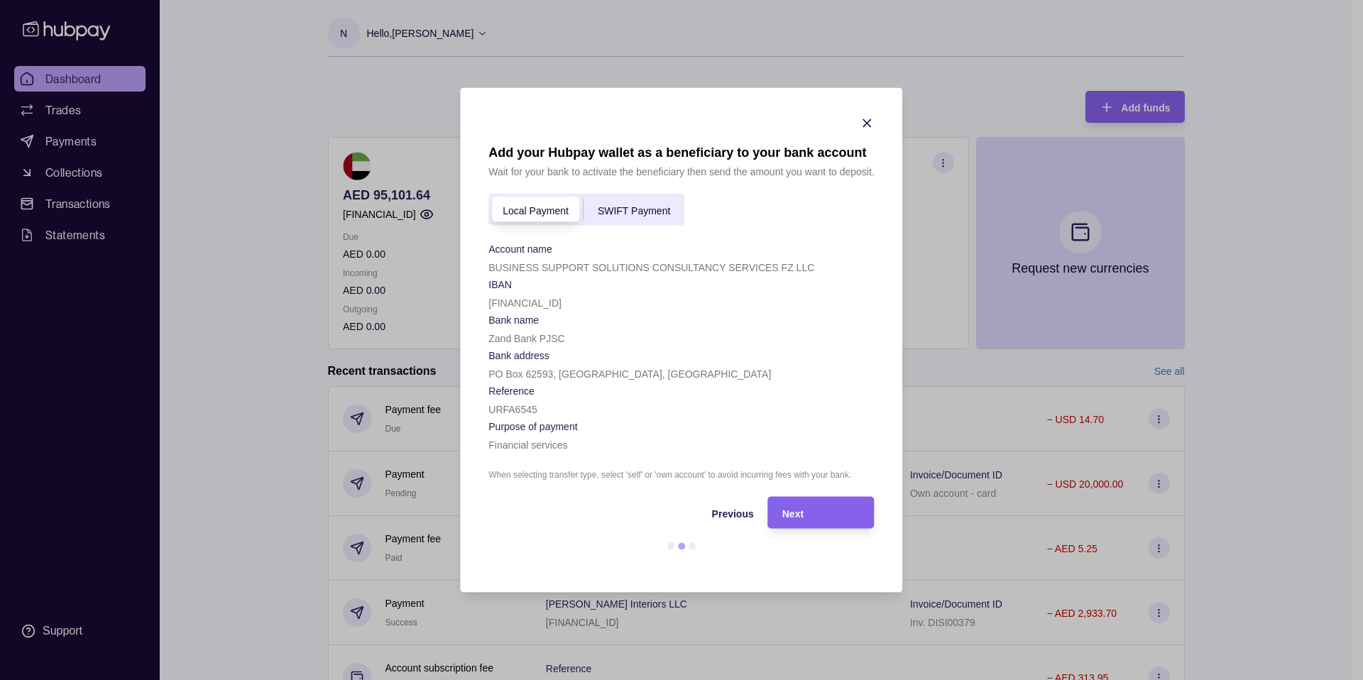
click at [518, 209] on span "Local Payment" at bounding box center [536, 210] width 66 height 11
click at [839, 513] on div "Next" at bounding box center [822, 512] width 78 height 17
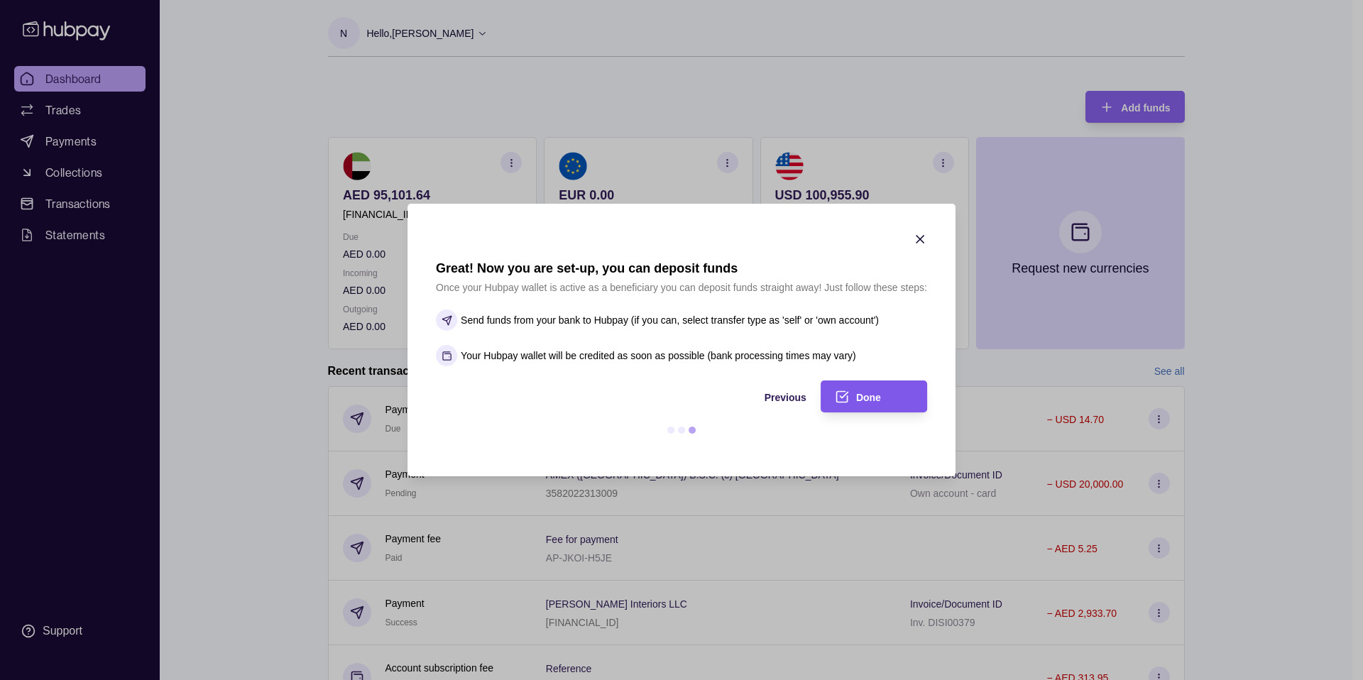
click at [890, 401] on div "Done" at bounding box center [884, 396] width 57 height 17
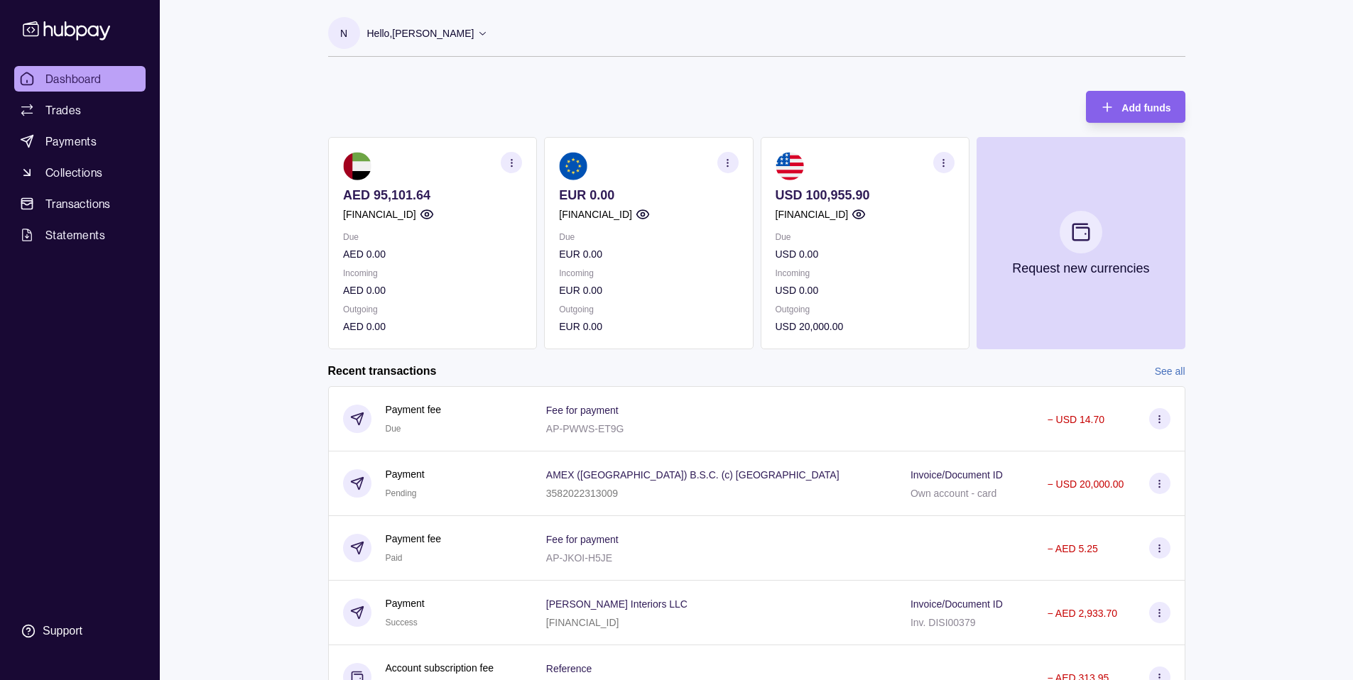
click at [437, 206] on div "AED 95,101.64 AE580960000536060000290" at bounding box center [432, 204] width 179 height 35
click at [71, 141] on span "Payments" at bounding box center [70, 141] width 51 height 17
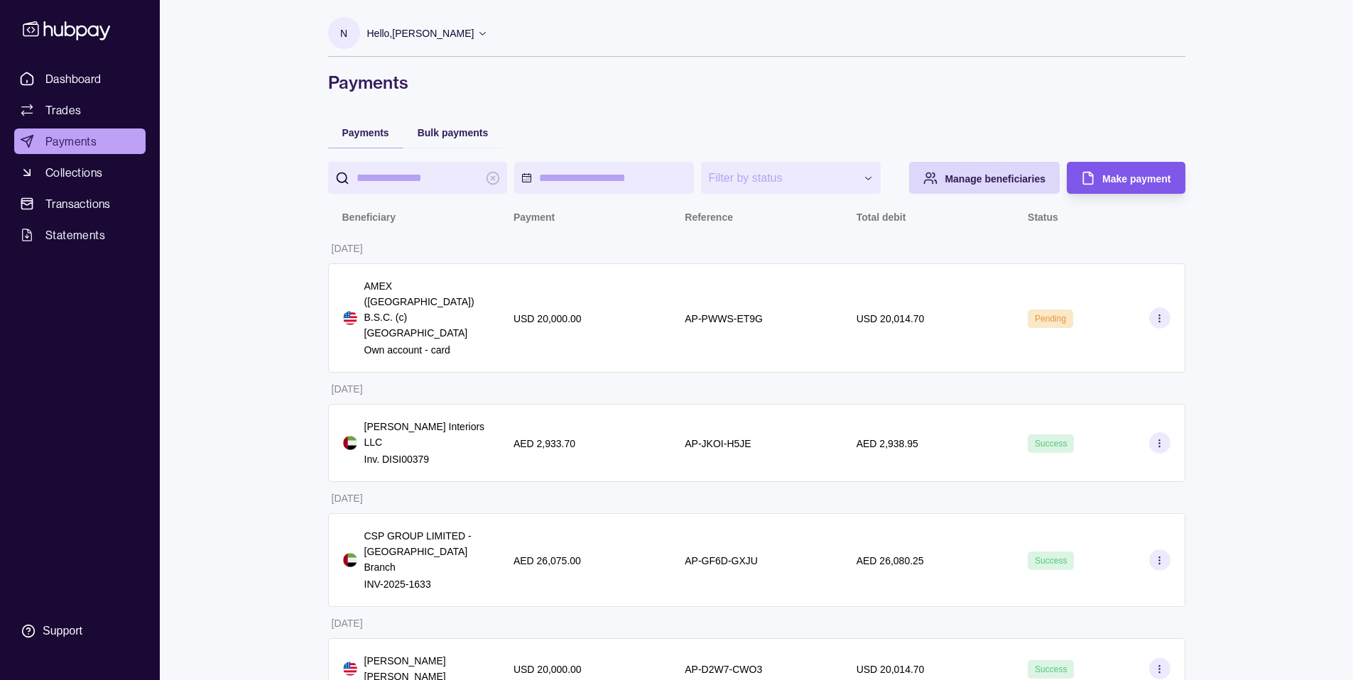
click at [1119, 185] on div "Make payment" at bounding box center [1136, 178] width 68 height 17
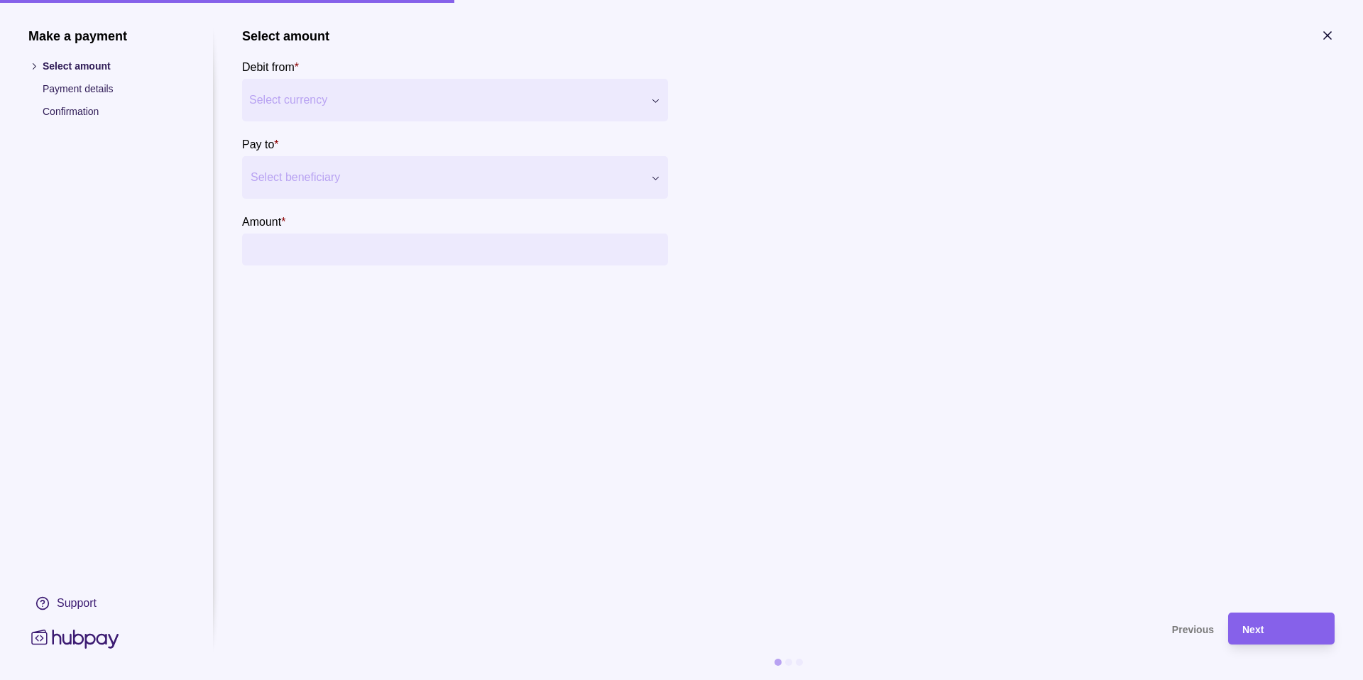
click at [349, 165] on div "Select beneficiary" at bounding box center [455, 177] width 426 height 43
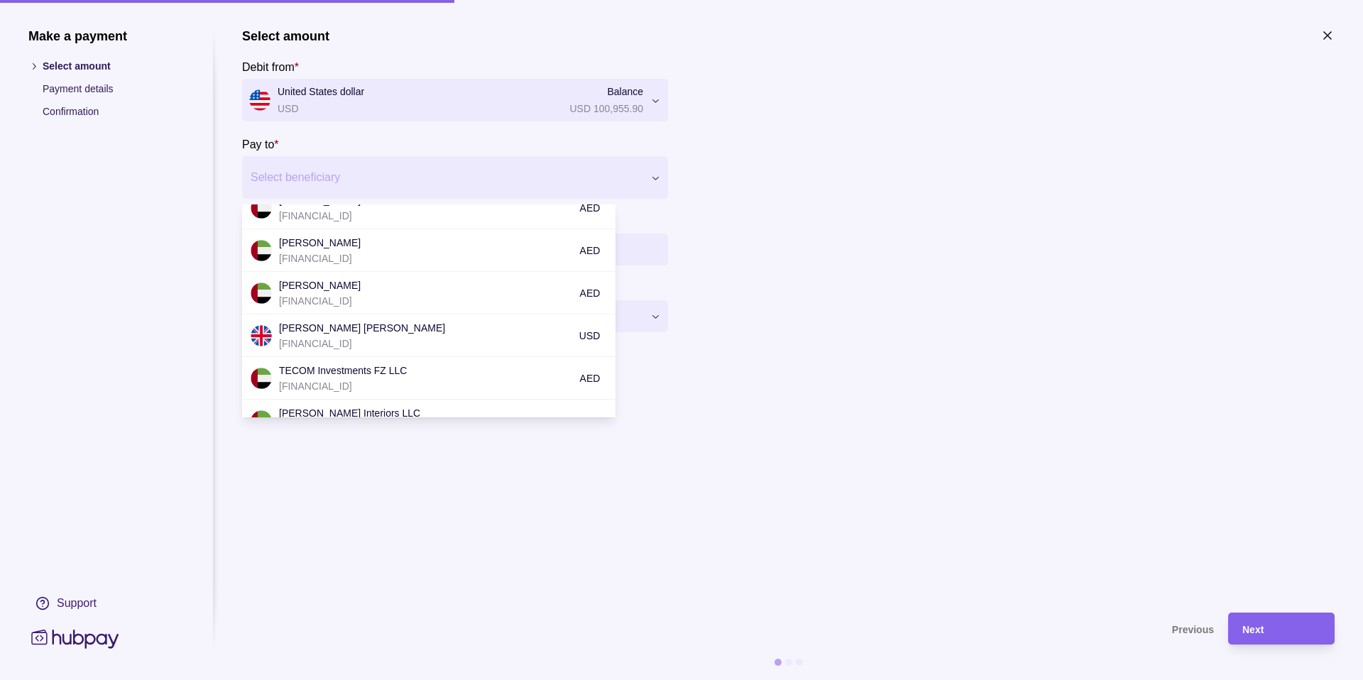
scroll to position [245, 0]
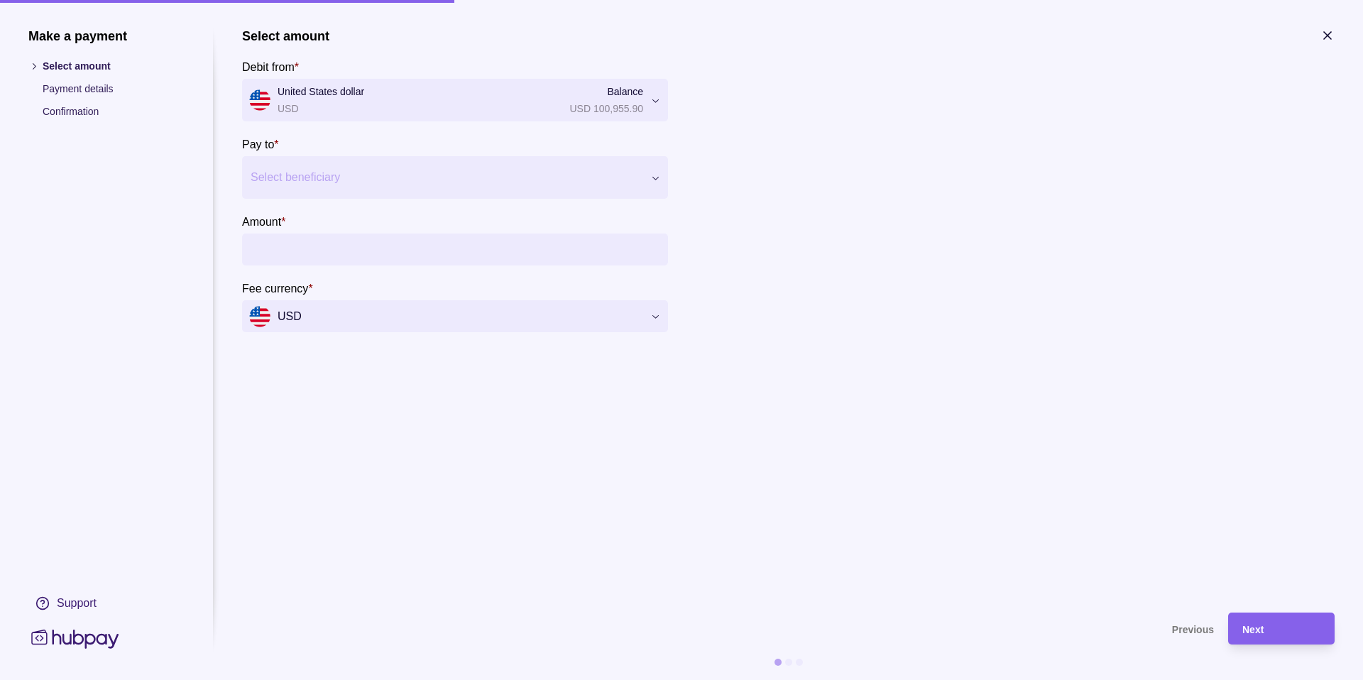
click at [723, 393] on section "Select amount Debit from * United States dollar USD Balance USD 100,955.90 *** …" at bounding box center [788, 313] width 1093 height 570
click at [90, 644] on icon at bounding box center [74, 639] width 87 height 19
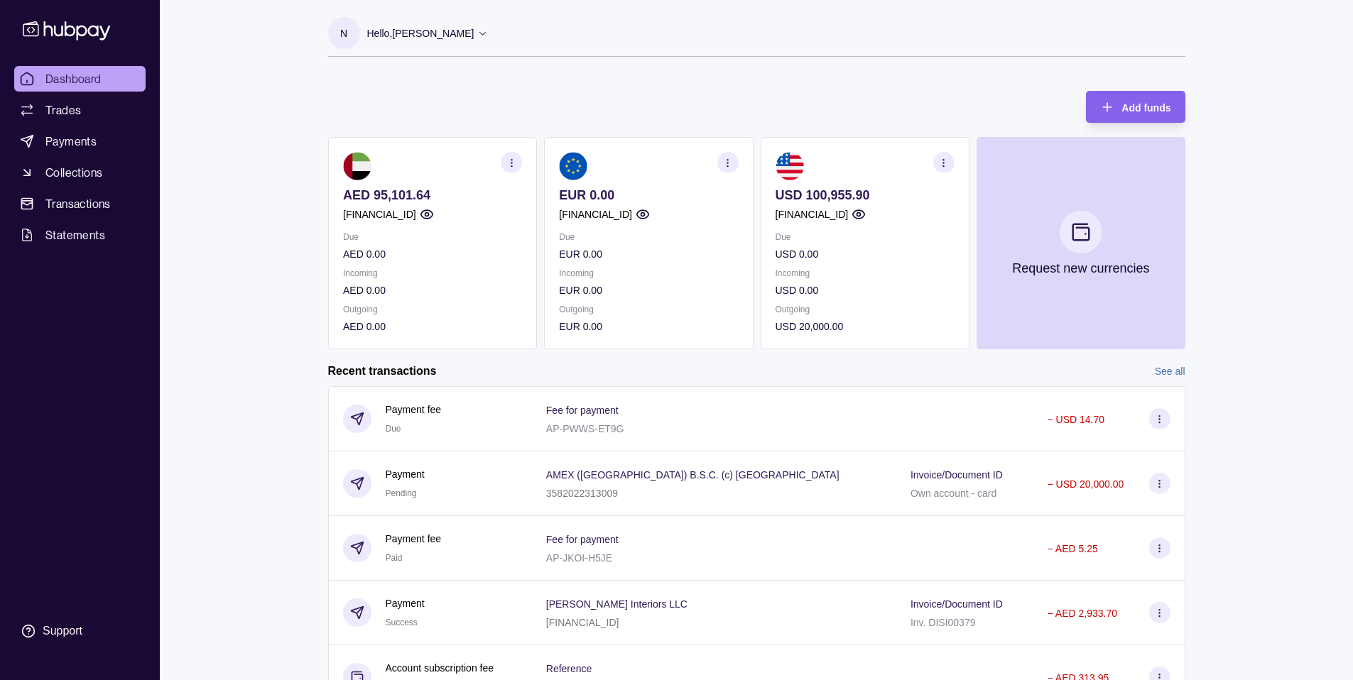
click at [511, 163] on circle "button" at bounding box center [511, 162] width 1 height 1
click at [418, 202] on link "View account details" at bounding box center [413, 198] width 90 height 16
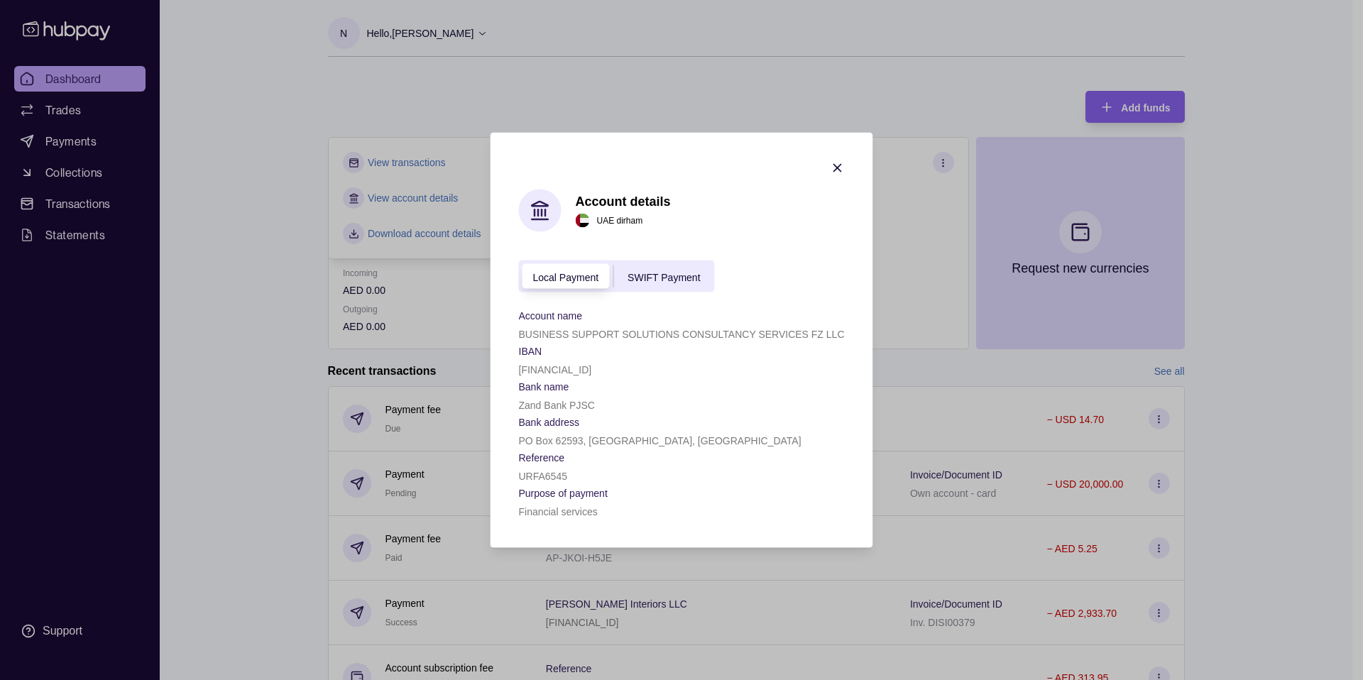
click at [655, 269] on div "SWIFT Payment" at bounding box center [664, 276] width 101 height 17
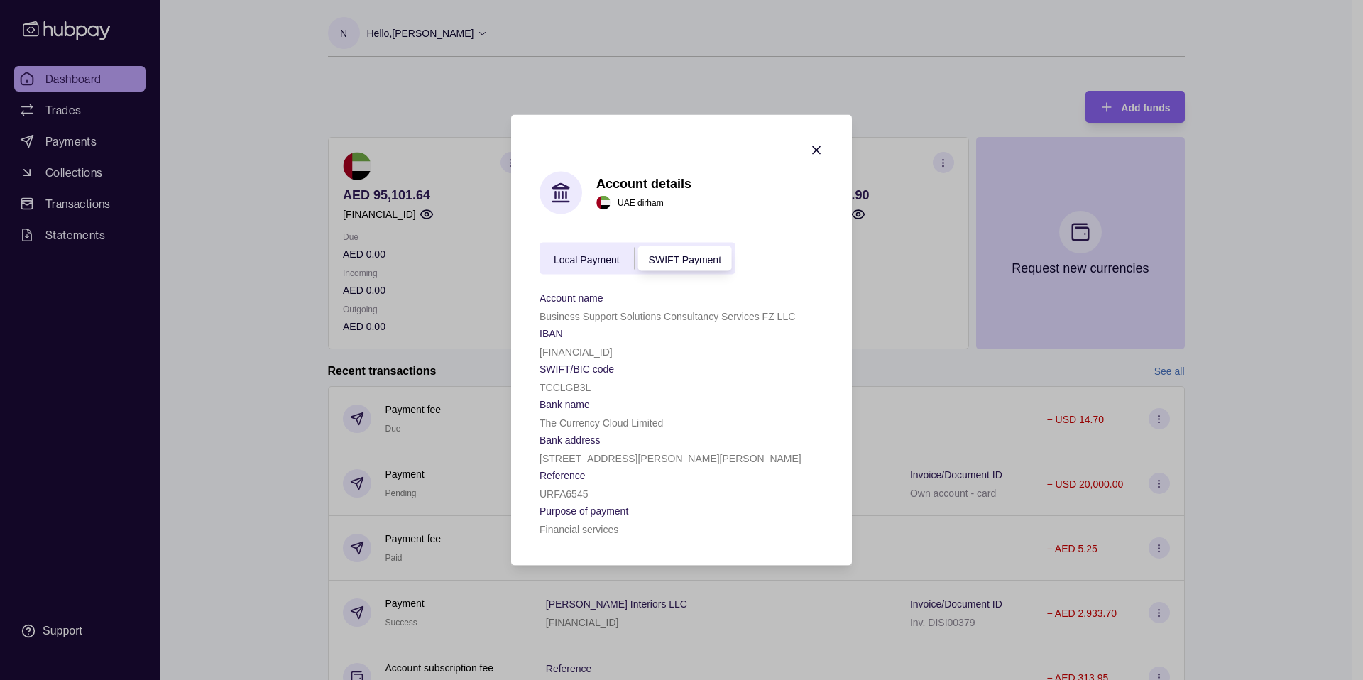
click at [577, 261] on span "Local Payment" at bounding box center [587, 259] width 66 height 11
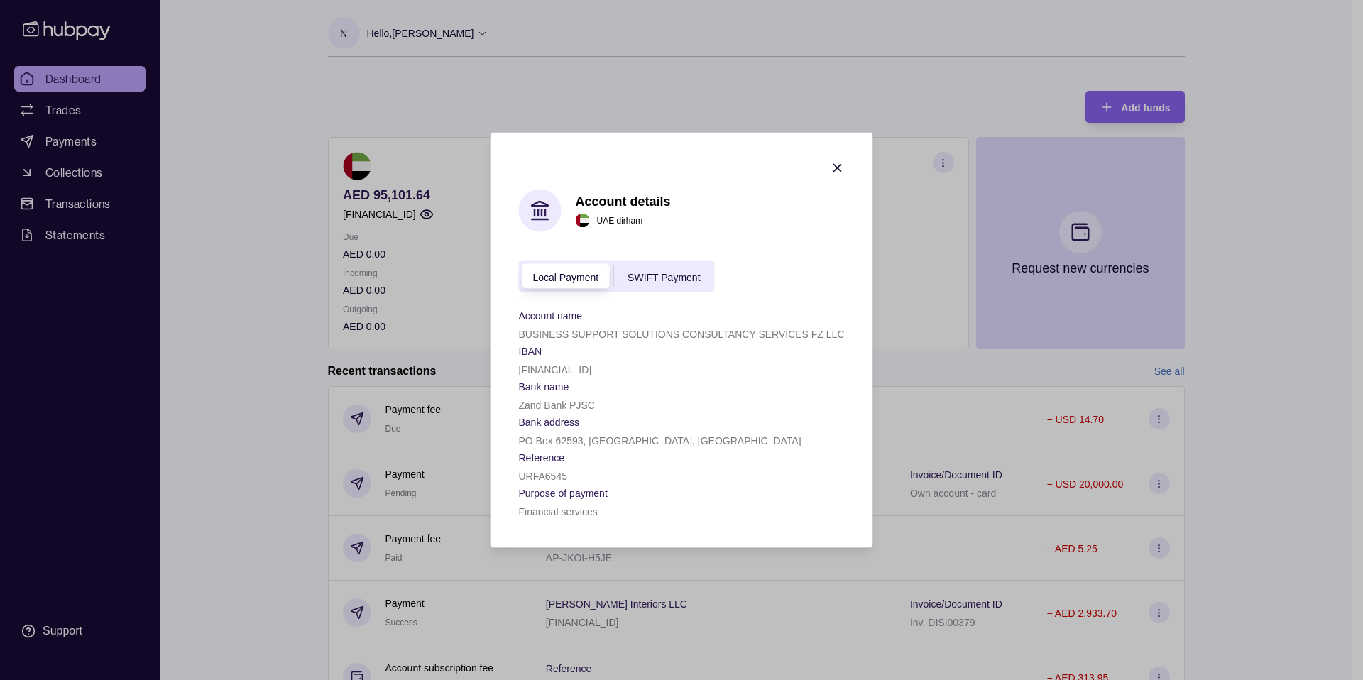
click at [559, 366] on p "[FINANCIAL_ID]" at bounding box center [554, 369] width 73 height 11
copy p "[FINANCIAL_ID]"
click at [837, 168] on icon "button" at bounding box center [837, 168] width 7 height 7
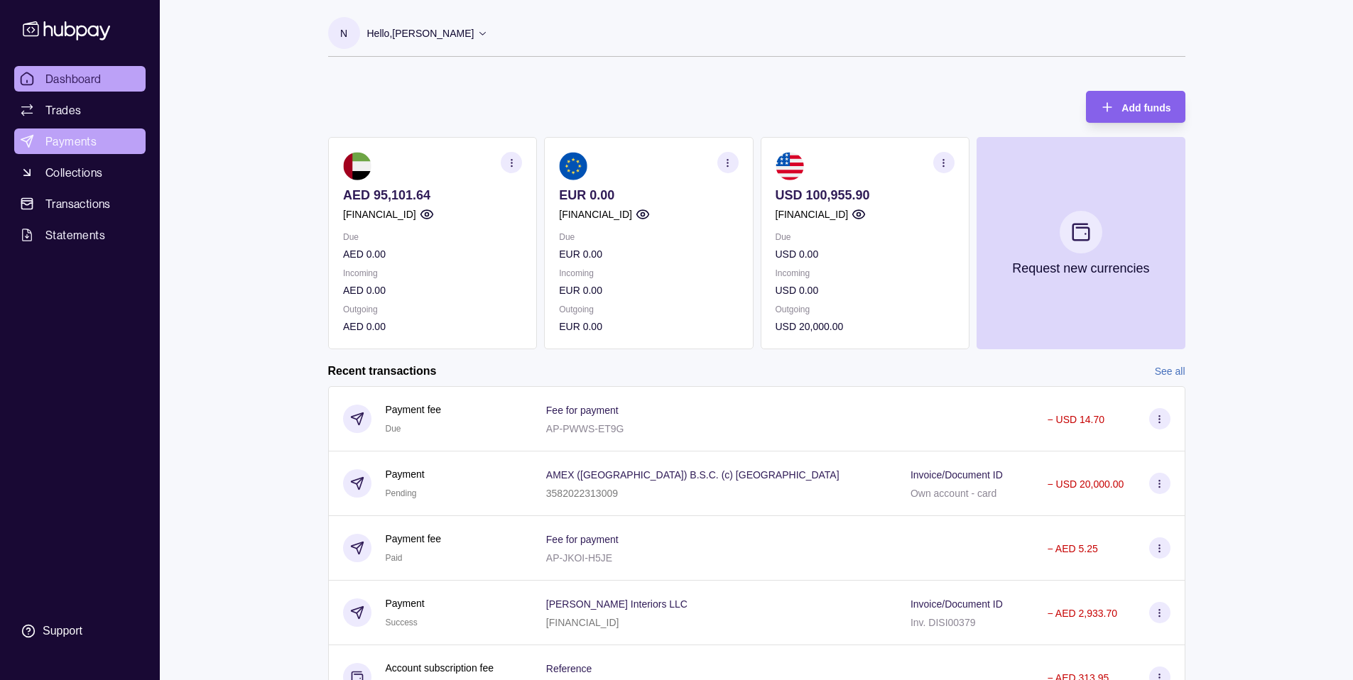
click at [75, 138] on span "Payments" at bounding box center [70, 141] width 51 height 17
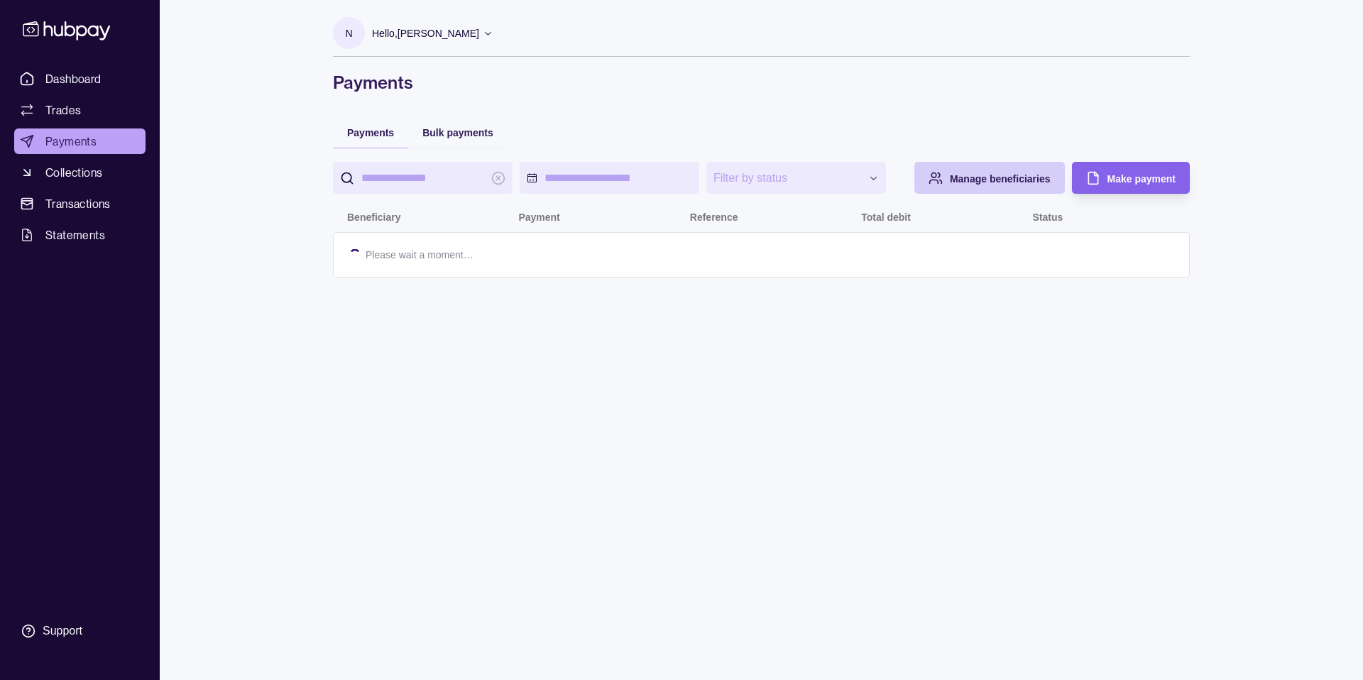
click at [1032, 179] on span "Manage beneficiaries" at bounding box center [1000, 178] width 101 height 11
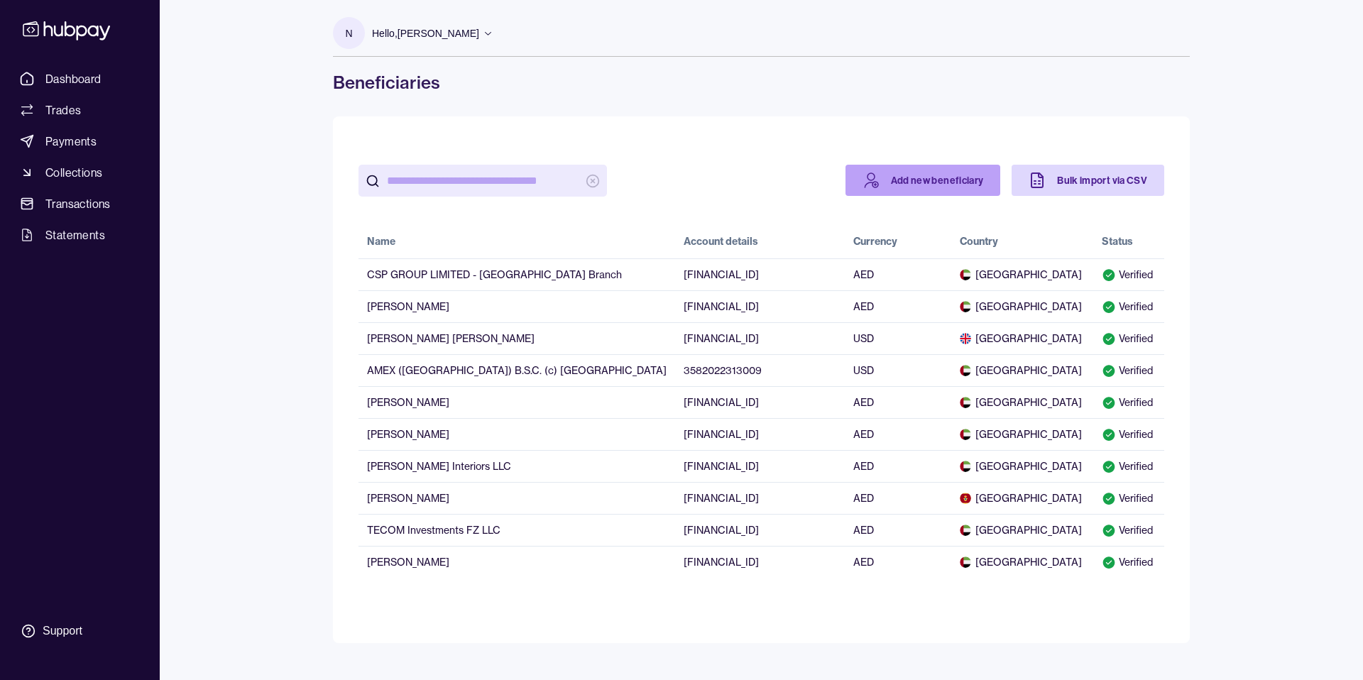
click at [955, 185] on link "Add new beneficiary" at bounding box center [924, 180] width 156 height 31
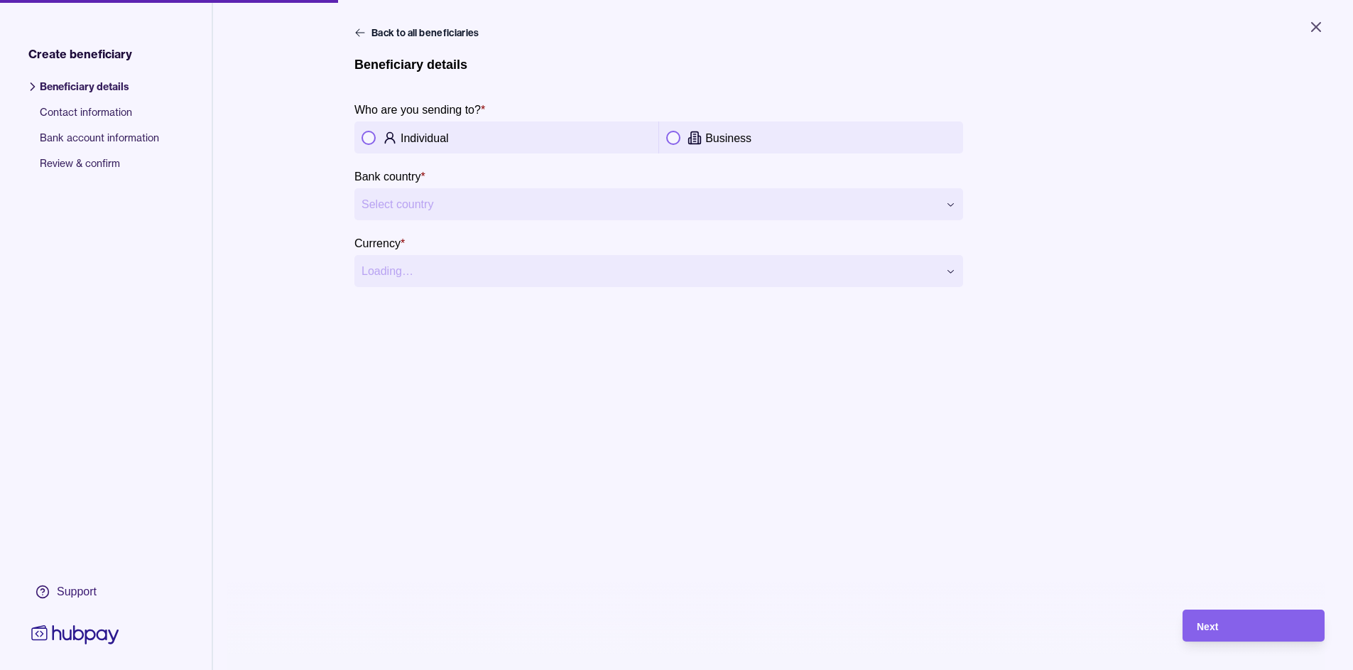
drag, startPoint x: 688, startPoint y: 138, endPoint x: 680, endPoint y: 143, distance: 9.5
click at [691, 138] on icon at bounding box center [694, 137] width 7 height 12
click at [429, 205] on html "**********" at bounding box center [676, 335] width 1353 height 670
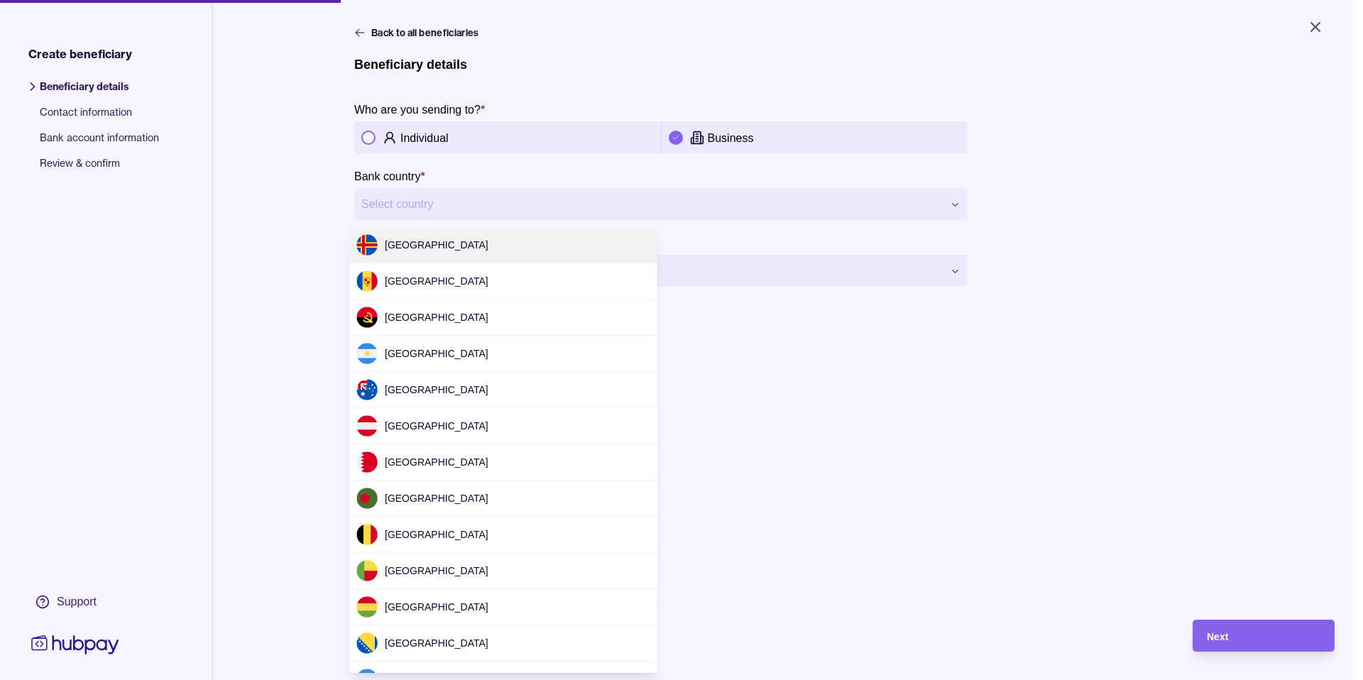
scroll to position [4249, 0]
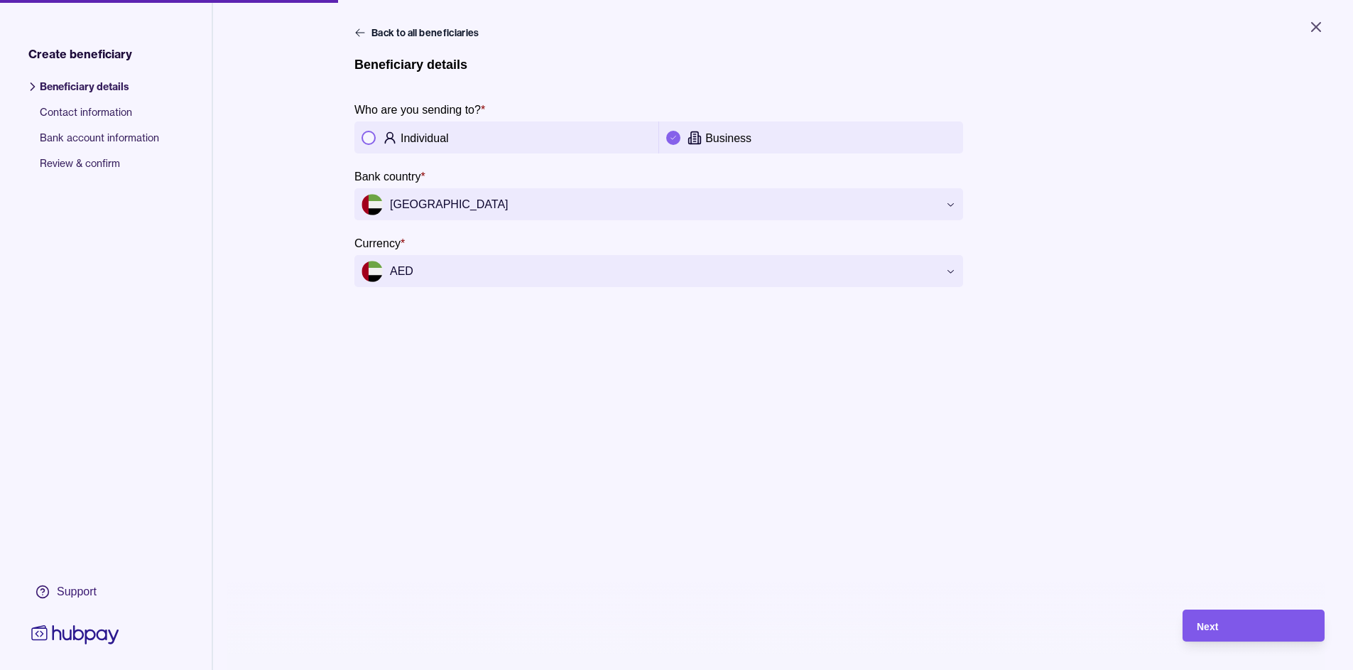
click at [1231, 634] on div "Next" at bounding box center [1254, 625] width 114 height 17
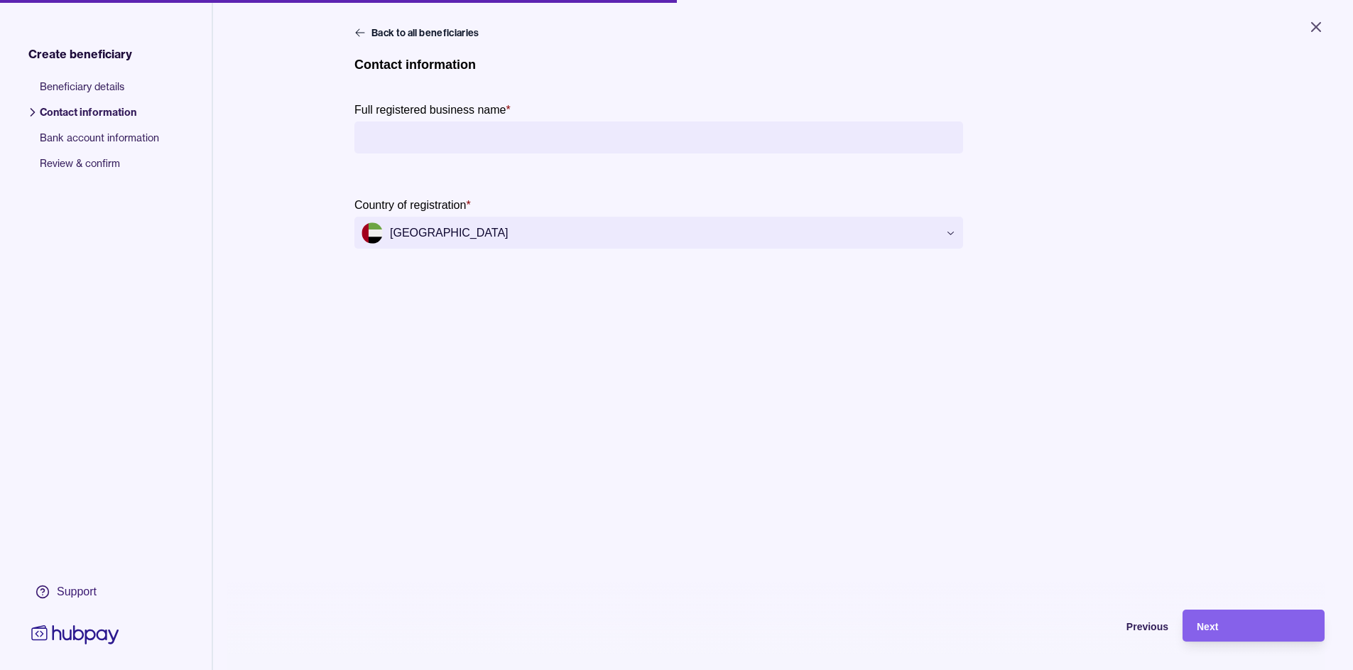
click at [413, 138] on input "Full registered business name *" at bounding box center [658, 137] width 594 height 32
type input "**********"
click at [1242, 634] on div "Next" at bounding box center [1254, 625] width 114 height 17
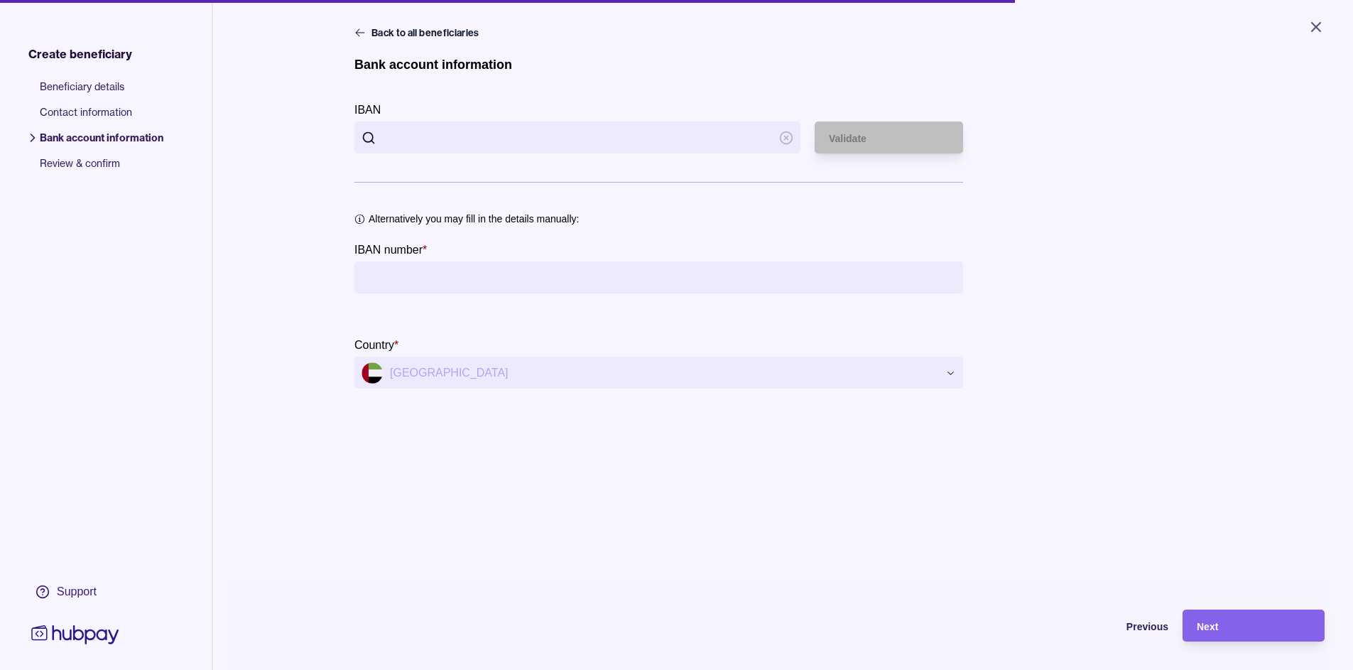
click at [547, 151] on input "IBAN" at bounding box center [577, 137] width 389 height 32
paste input "**********"
type input "**********"
click at [878, 141] on div "Validate" at bounding box center [889, 137] width 120 height 17
type input "**********"
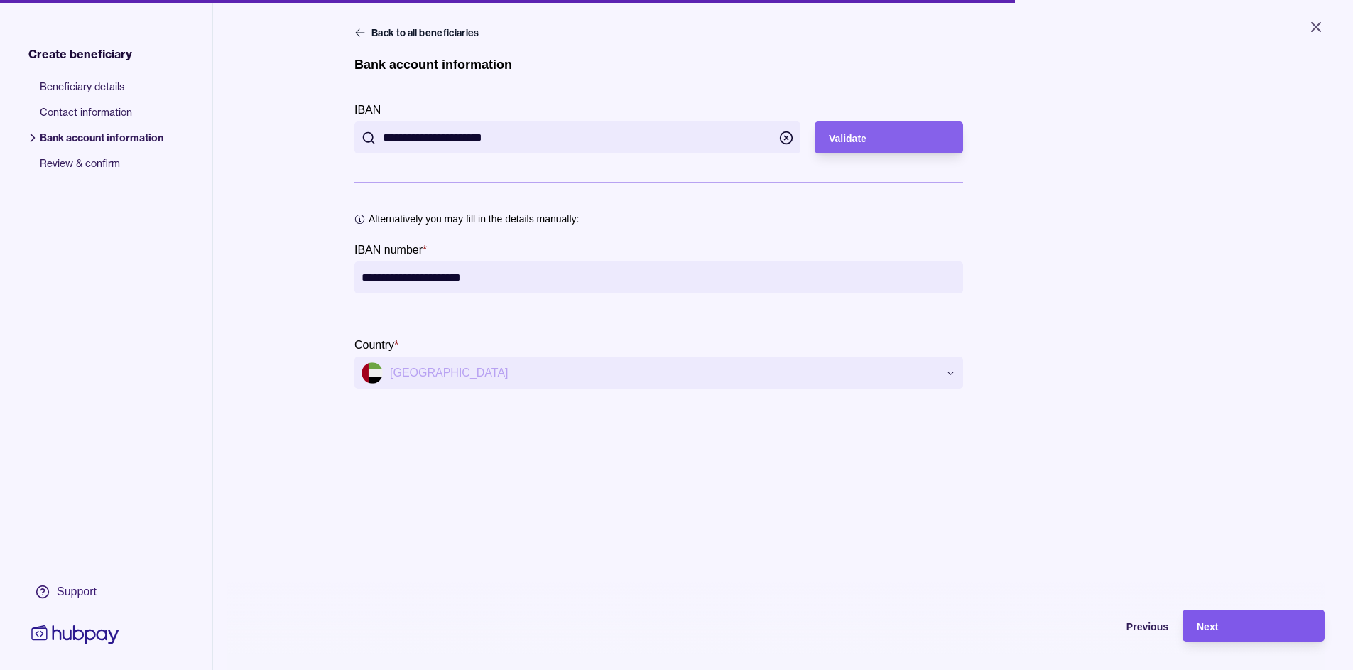
click at [1253, 628] on div "Next" at bounding box center [1254, 625] width 114 height 17
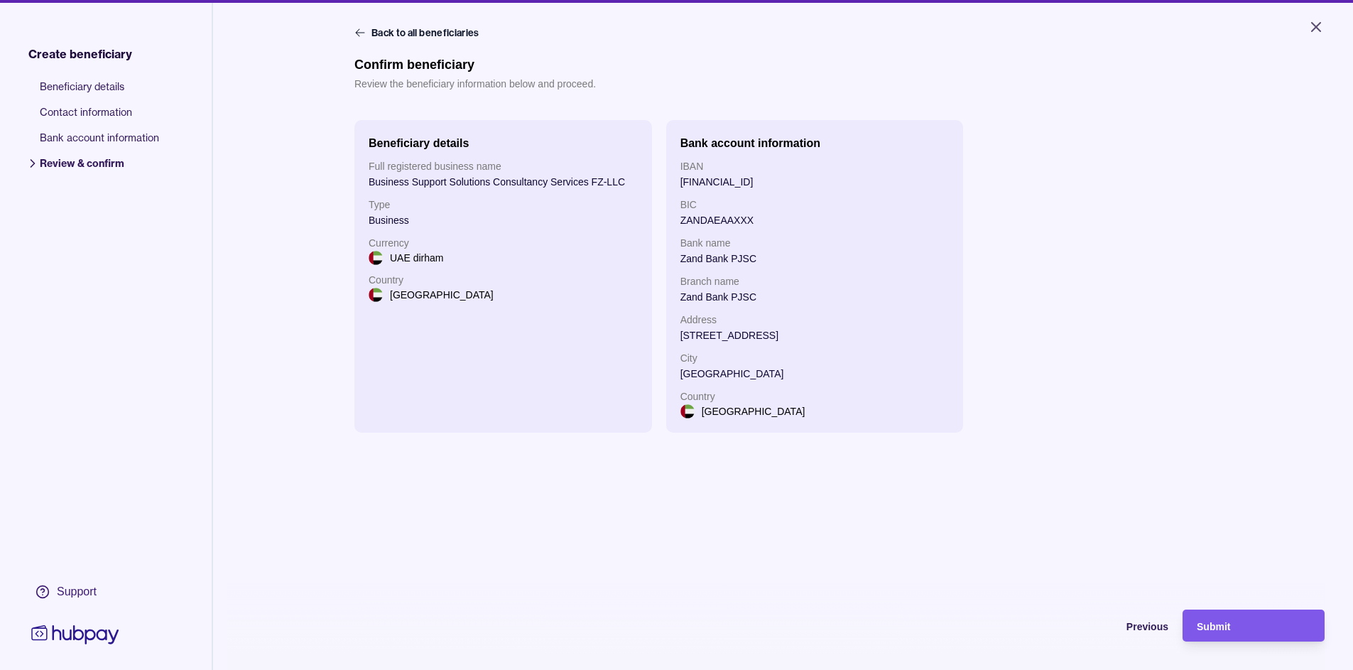
click at [1258, 630] on div "Submit" at bounding box center [1254, 625] width 114 height 17
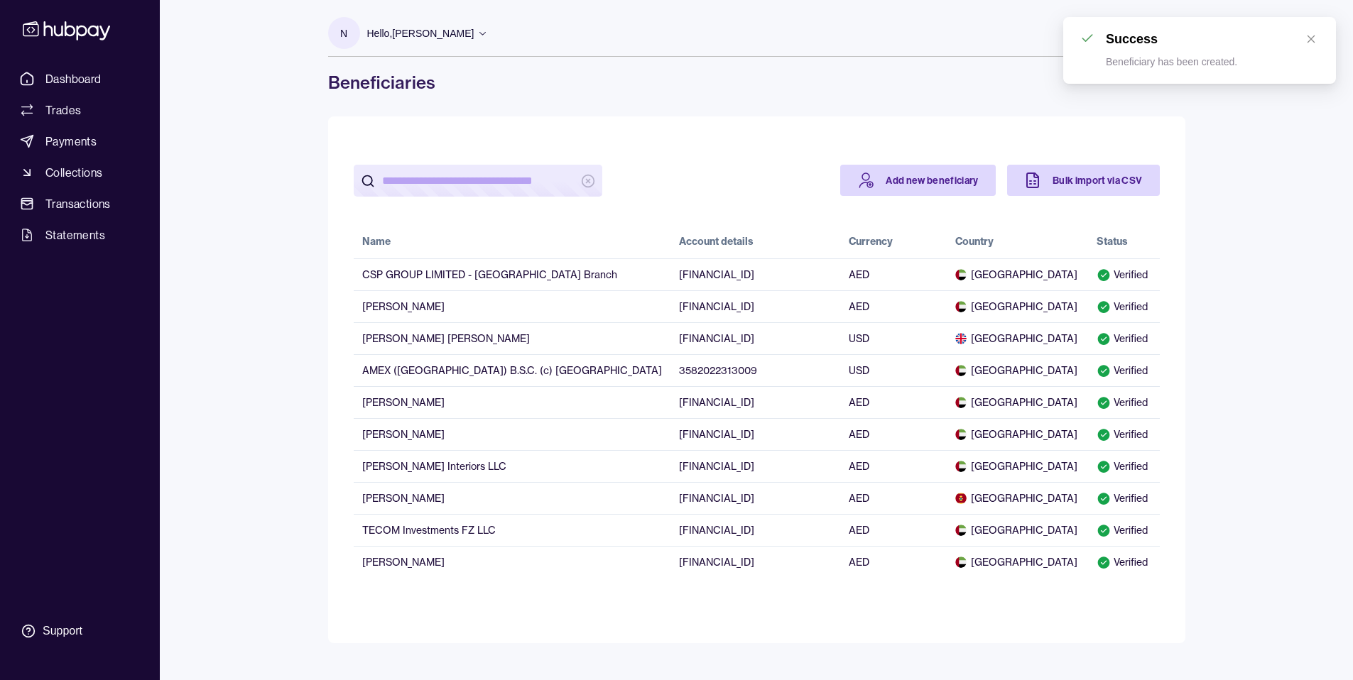
click at [1323, 41] on div "Success Beneficiary has been created." at bounding box center [1199, 50] width 273 height 67
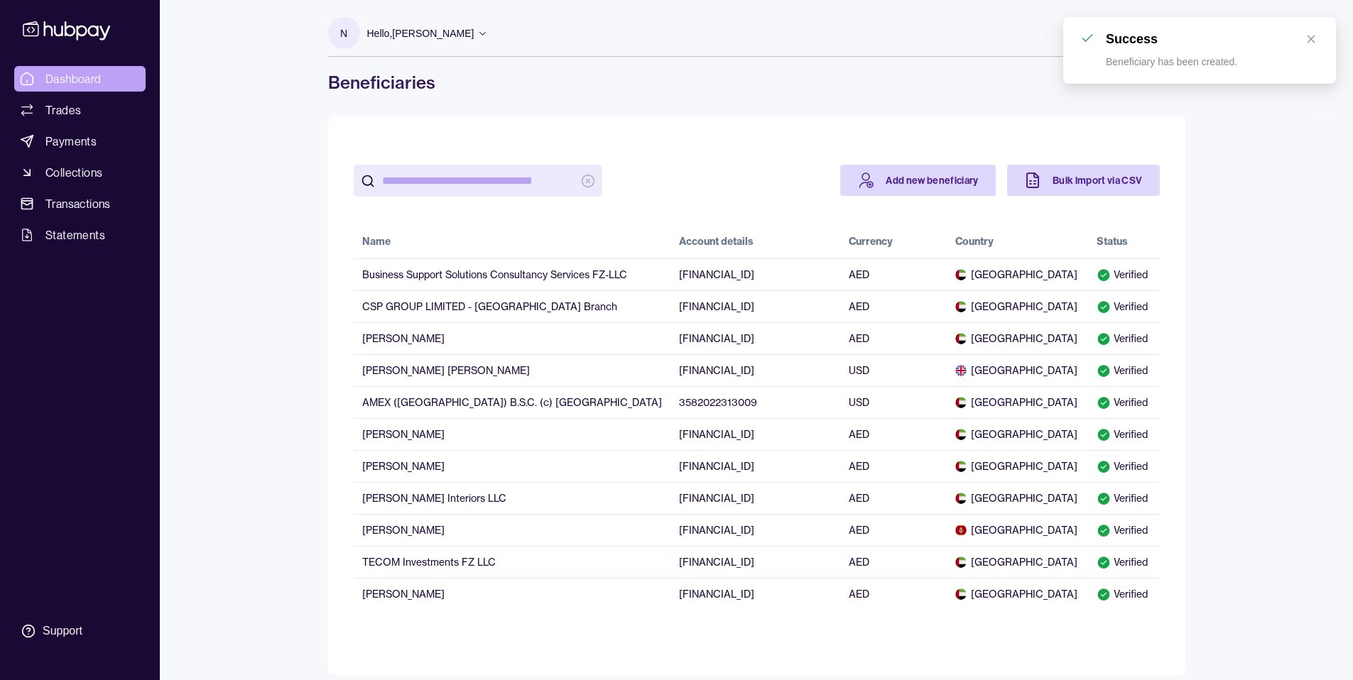
click at [58, 82] on span "Dashboard" at bounding box center [73, 78] width 56 height 17
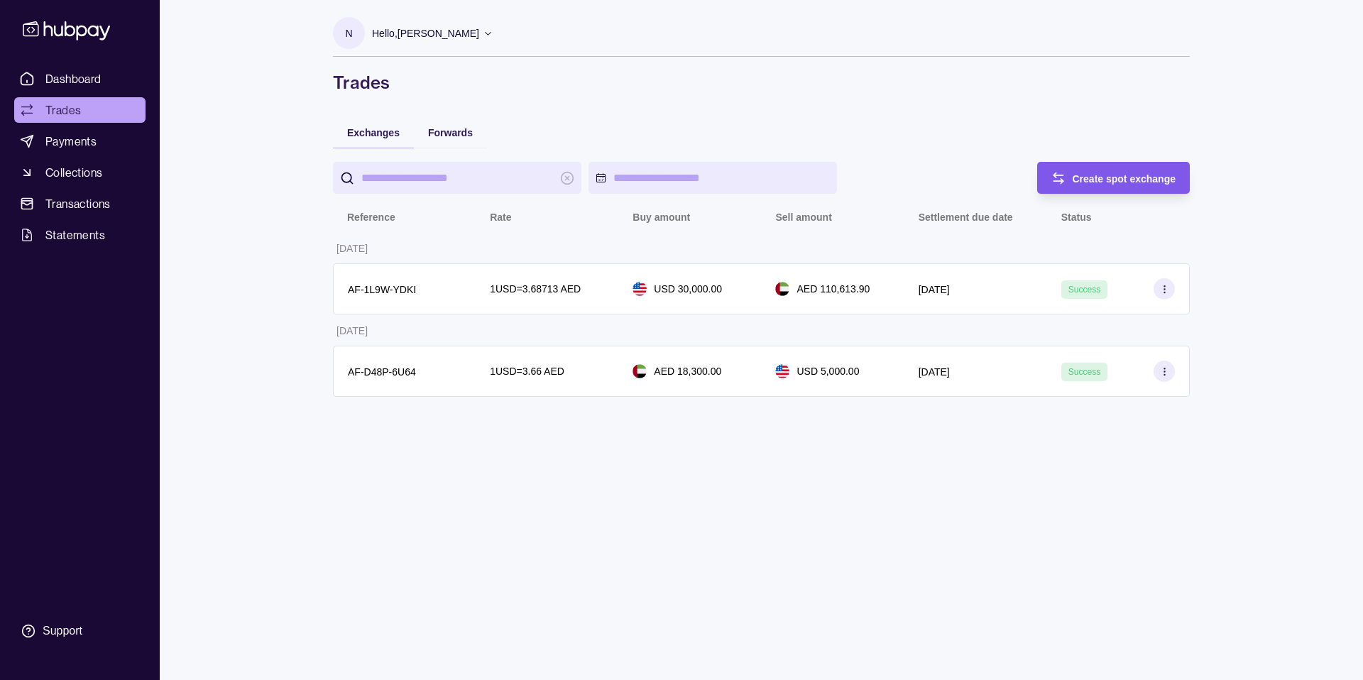
click at [1109, 172] on div "Create spot exchange" at bounding box center [1125, 178] width 104 height 17
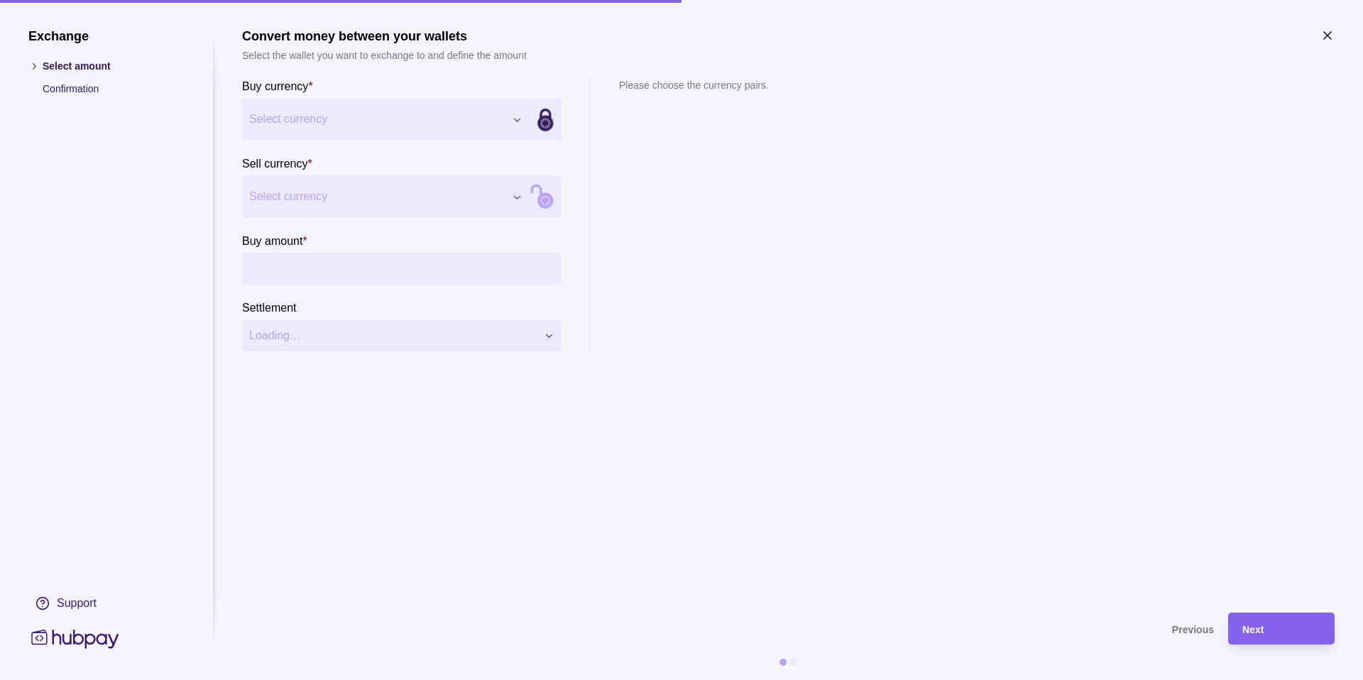
click at [342, 680] on div "Exchange Select amount Confirmation Support Convert money between your wallets …" at bounding box center [681, 680] width 1363 height 0
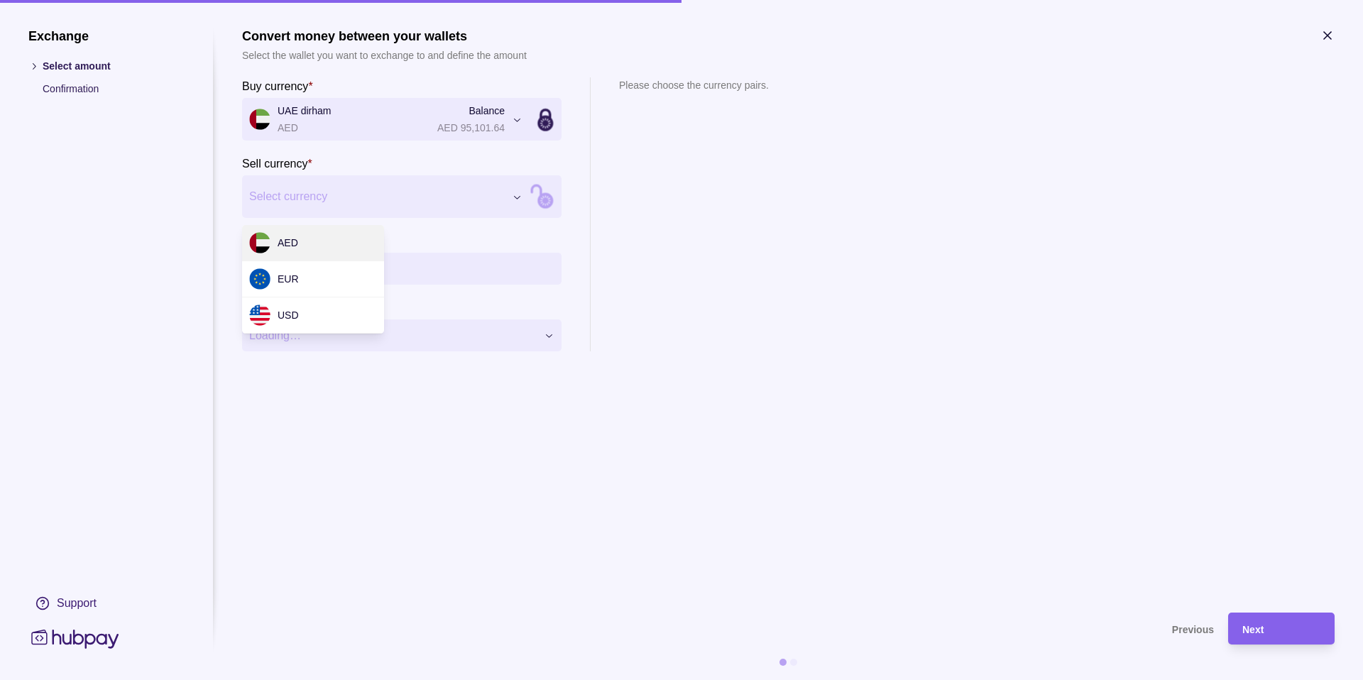
click at [354, 680] on div "Exchange Select amount Confirmation Support Convert money between your wallets …" at bounding box center [681, 680] width 1363 height 0
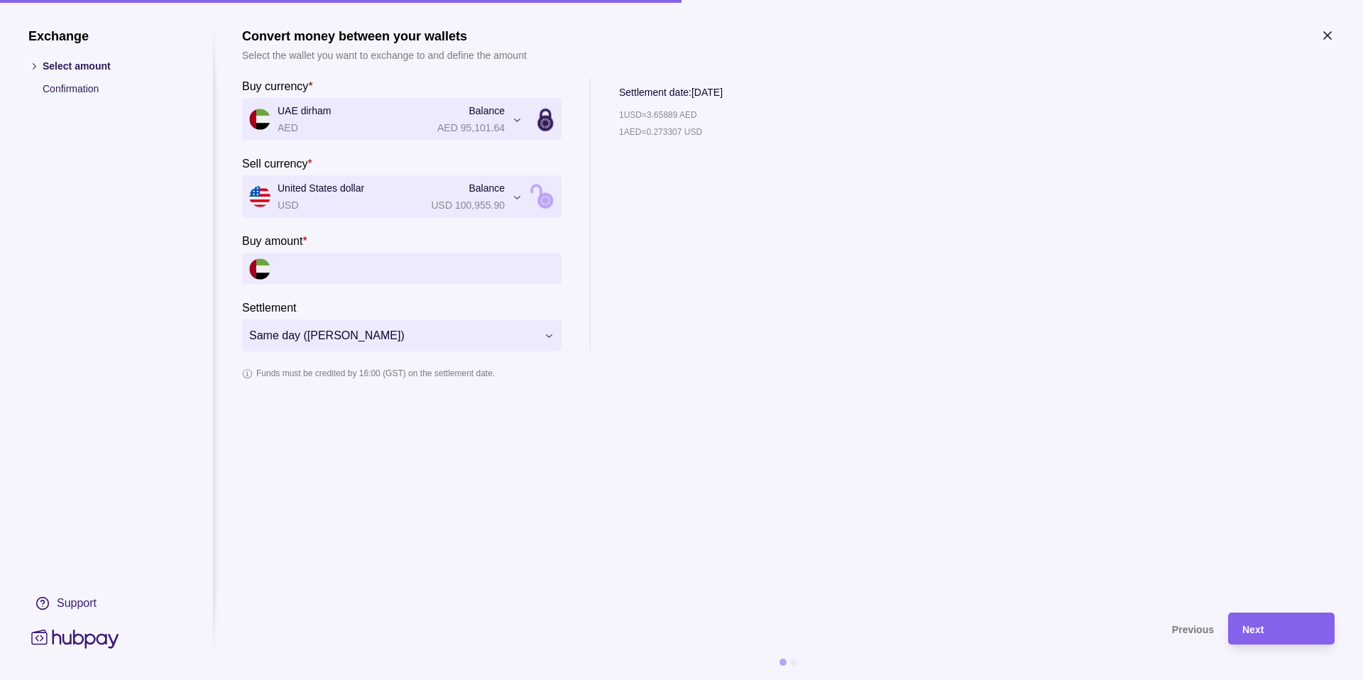
click at [362, 274] on input "Buy amount *" at bounding box center [416, 269] width 277 height 32
click at [59, 92] on p "Confirmation" at bounding box center [114, 89] width 142 height 16
click at [50, 64] on p "Select amount" at bounding box center [114, 66] width 142 height 16
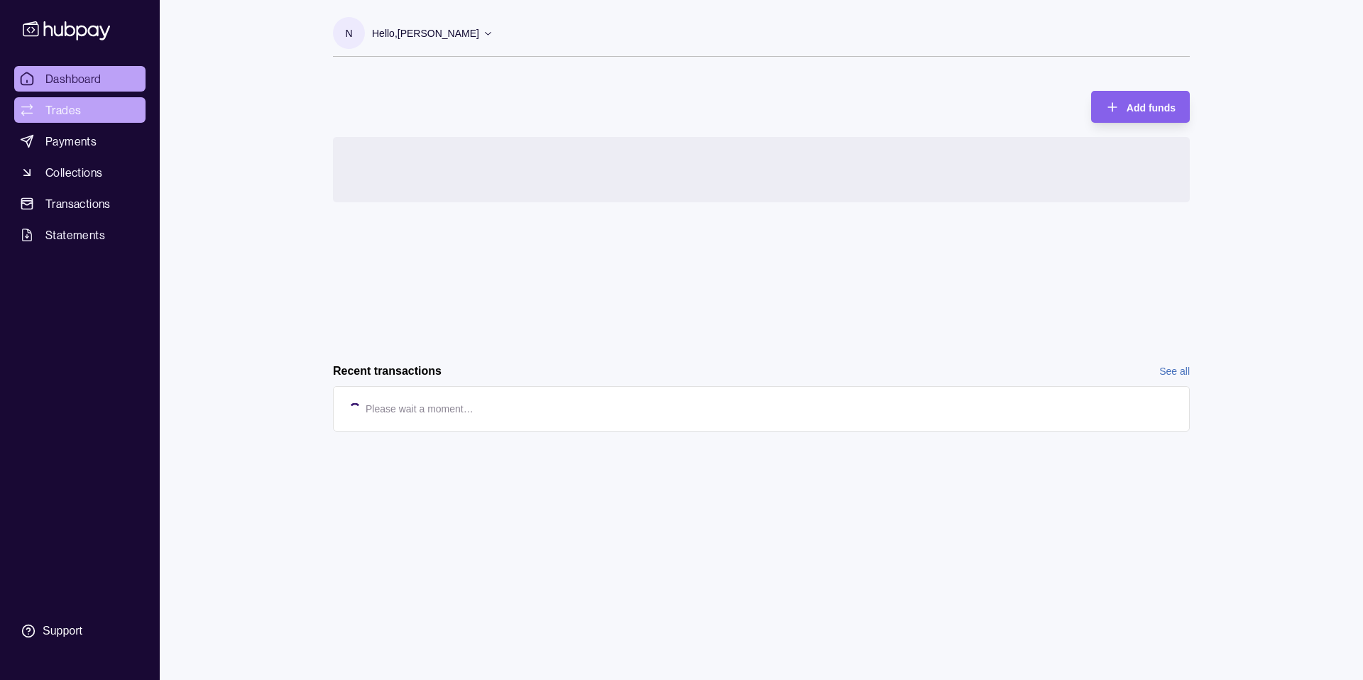
click at [55, 111] on span "Trades" at bounding box center [63, 110] width 36 height 17
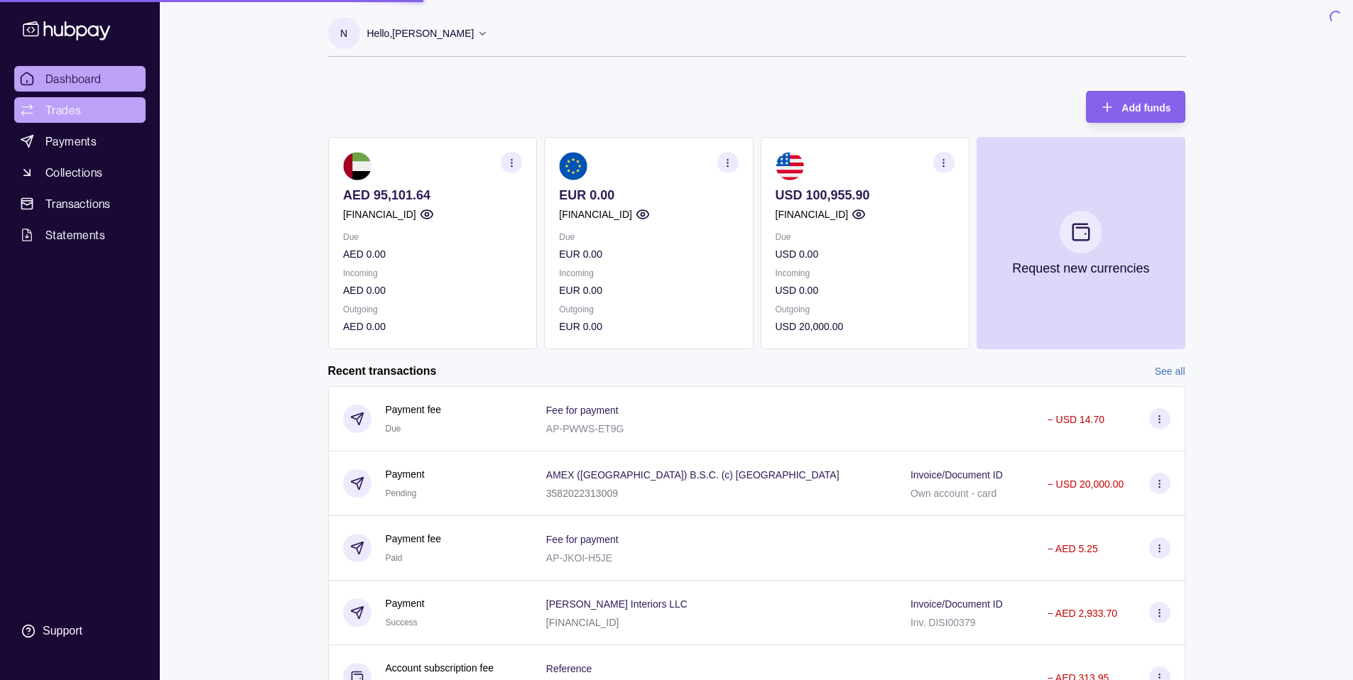
click at [85, 102] on link "Trades" at bounding box center [79, 110] width 131 height 26
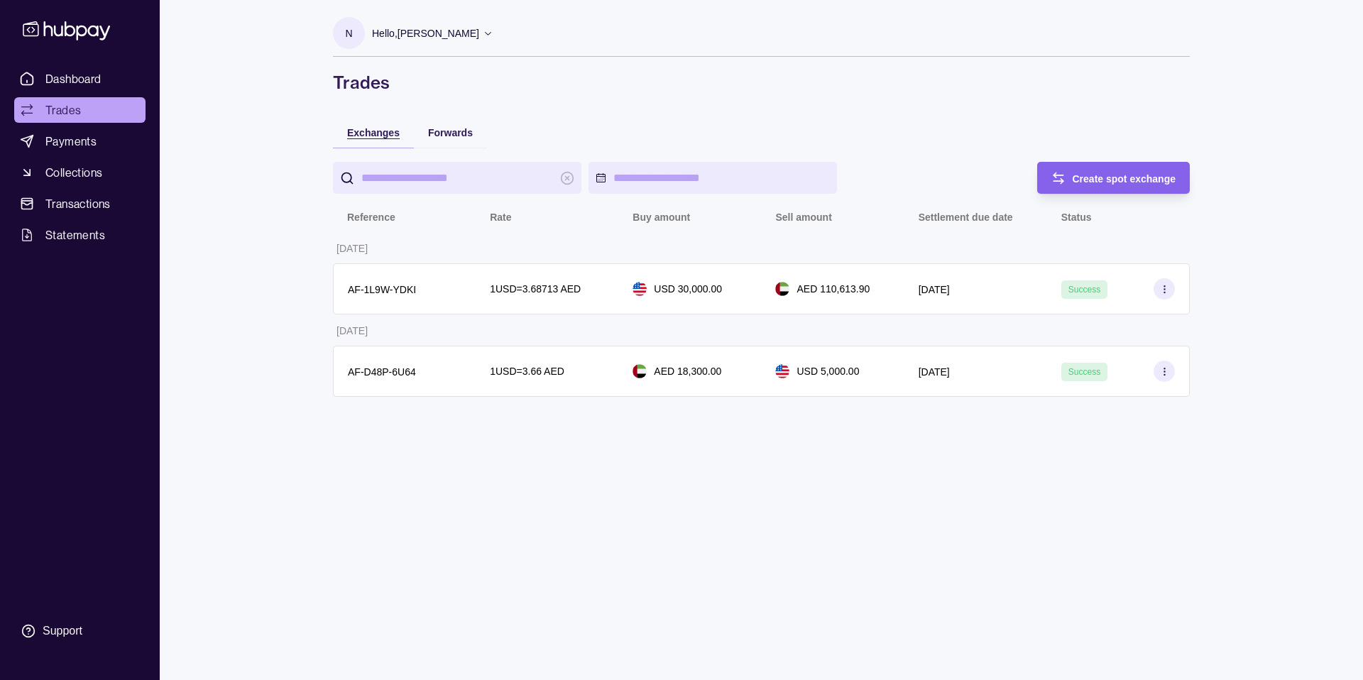
click at [387, 131] on span "Exchanges" at bounding box center [373, 132] width 53 height 11
click at [1113, 182] on span "Create spot exchange" at bounding box center [1125, 178] width 104 height 11
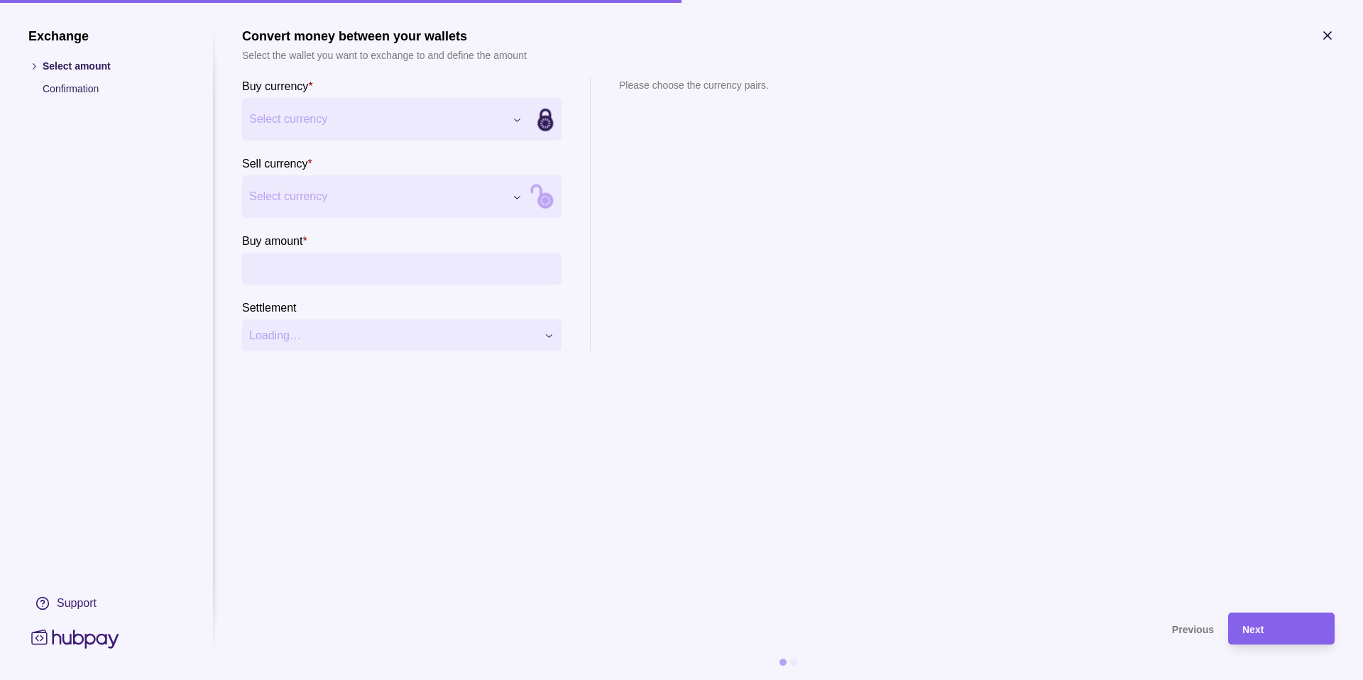
click at [411, 680] on div "Exchange Select amount Confirmation Support Convert money between your wallets …" at bounding box center [681, 680] width 1363 height 0
drag, startPoint x: 822, startPoint y: 183, endPoint x: 532, endPoint y: 129, distance: 294.7
click at [822, 680] on div "Exchange Select amount Confirmation Support Convert money between your wallets …" at bounding box center [681, 680] width 1363 height 0
click at [70, 87] on p "Confirmation" at bounding box center [114, 89] width 142 height 16
click at [86, 67] on p "Select amount" at bounding box center [114, 66] width 142 height 16
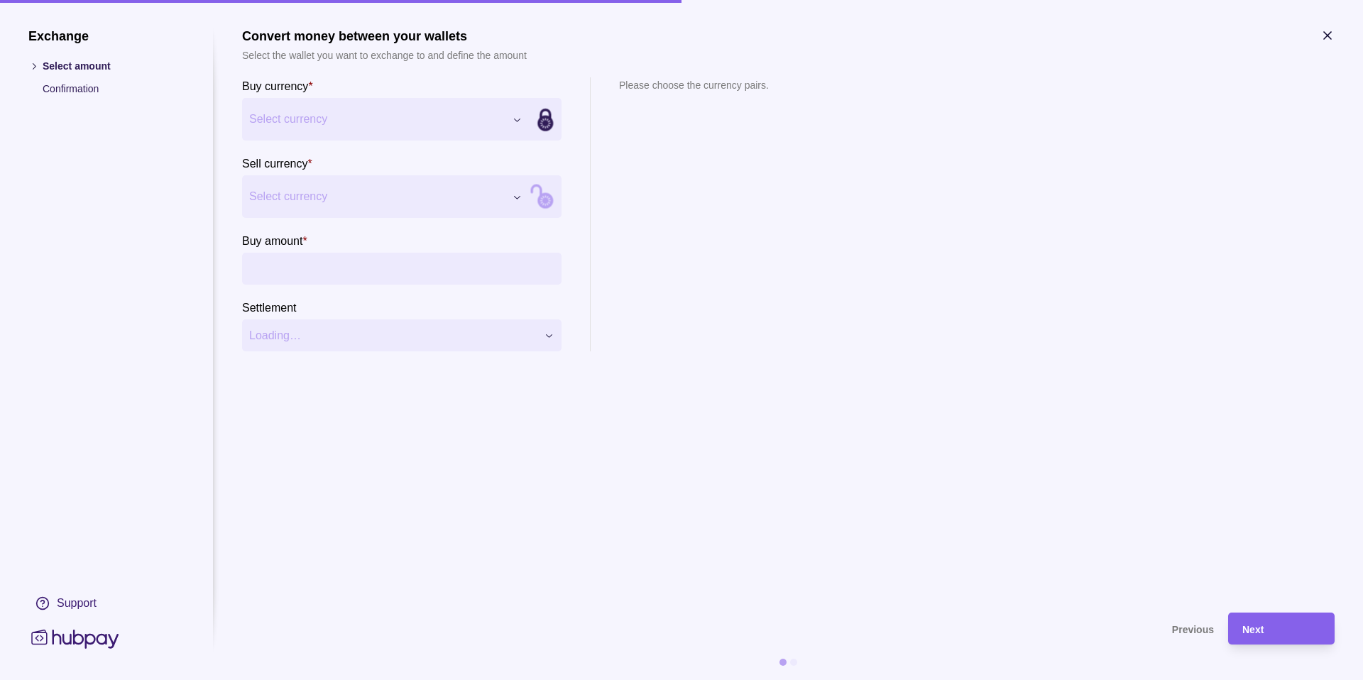
click at [326, 680] on div "Exchange Select amount Confirmation Support Convert money between your wallets …" at bounding box center [681, 680] width 1363 height 0
click at [453, 680] on div "Exchange Select amount Confirmation Support Convert money between your wallets …" at bounding box center [681, 680] width 1363 height 0
click at [403, 272] on input "Buy amount *" at bounding box center [416, 269] width 277 height 32
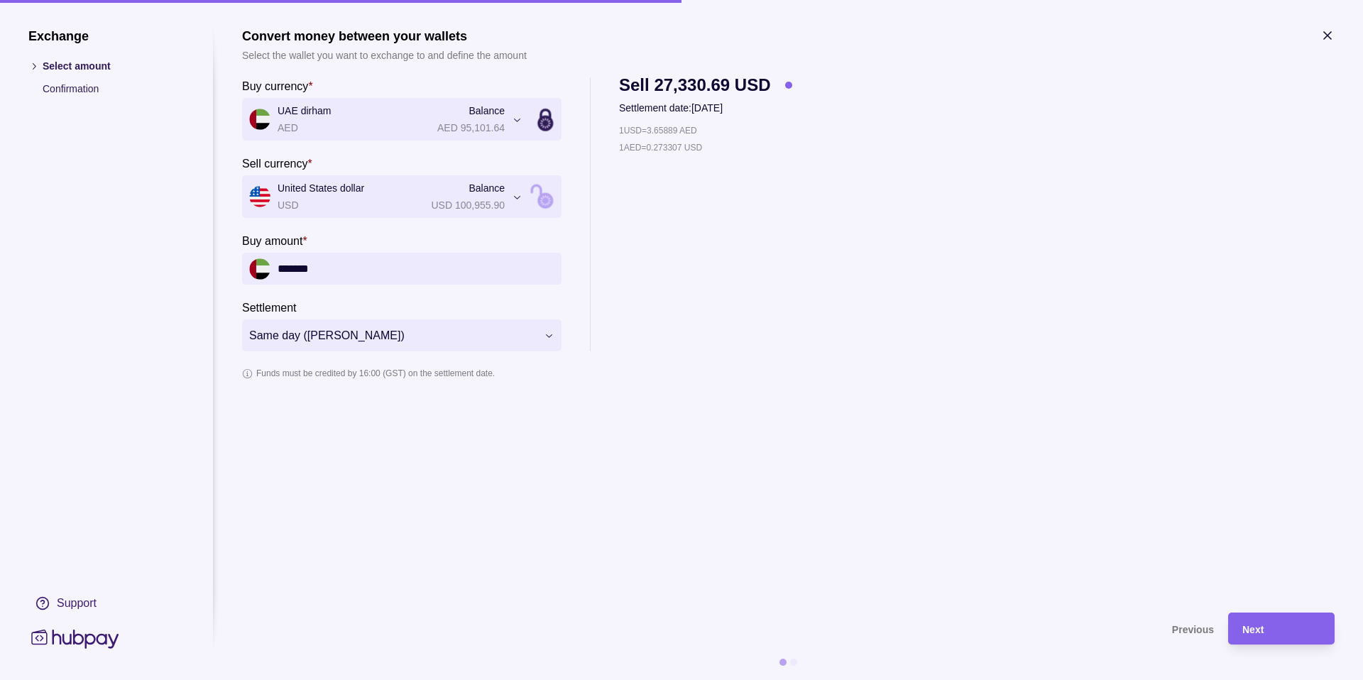
type input "*******"
click at [788, 259] on div "1 USD = 3.65889 AED 1 AED = 0.273307 USD" at bounding box center [705, 237] width 173 height 229
click at [1265, 631] on div "Next" at bounding box center [1282, 629] width 78 height 17
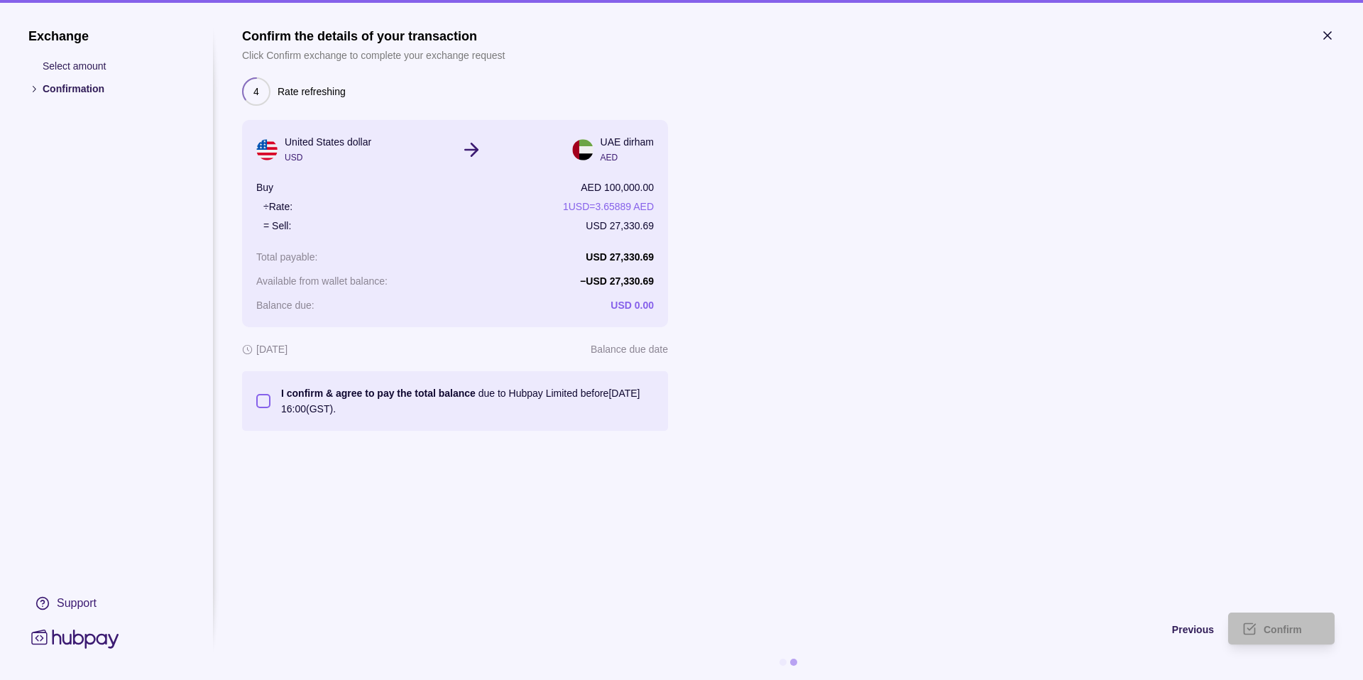
click at [266, 402] on button "I confirm & agree to pay the total balance due to Hubpay Limited before [DATE] …" at bounding box center [263, 401] width 14 height 14
click at [1288, 633] on span "Confirm" at bounding box center [1283, 629] width 38 height 11
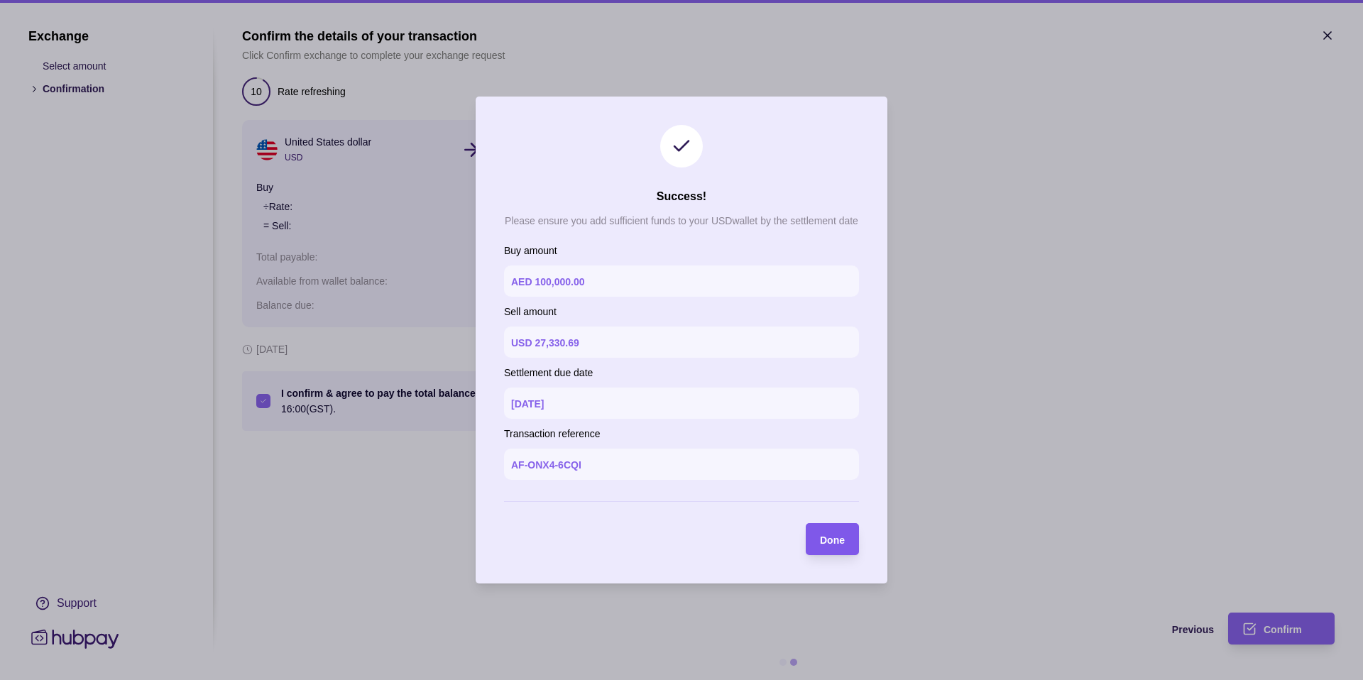
click at [839, 539] on span "Done" at bounding box center [832, 540] width 25 height 11
